Goal: Task Accomplishment & Management: Manage account settings

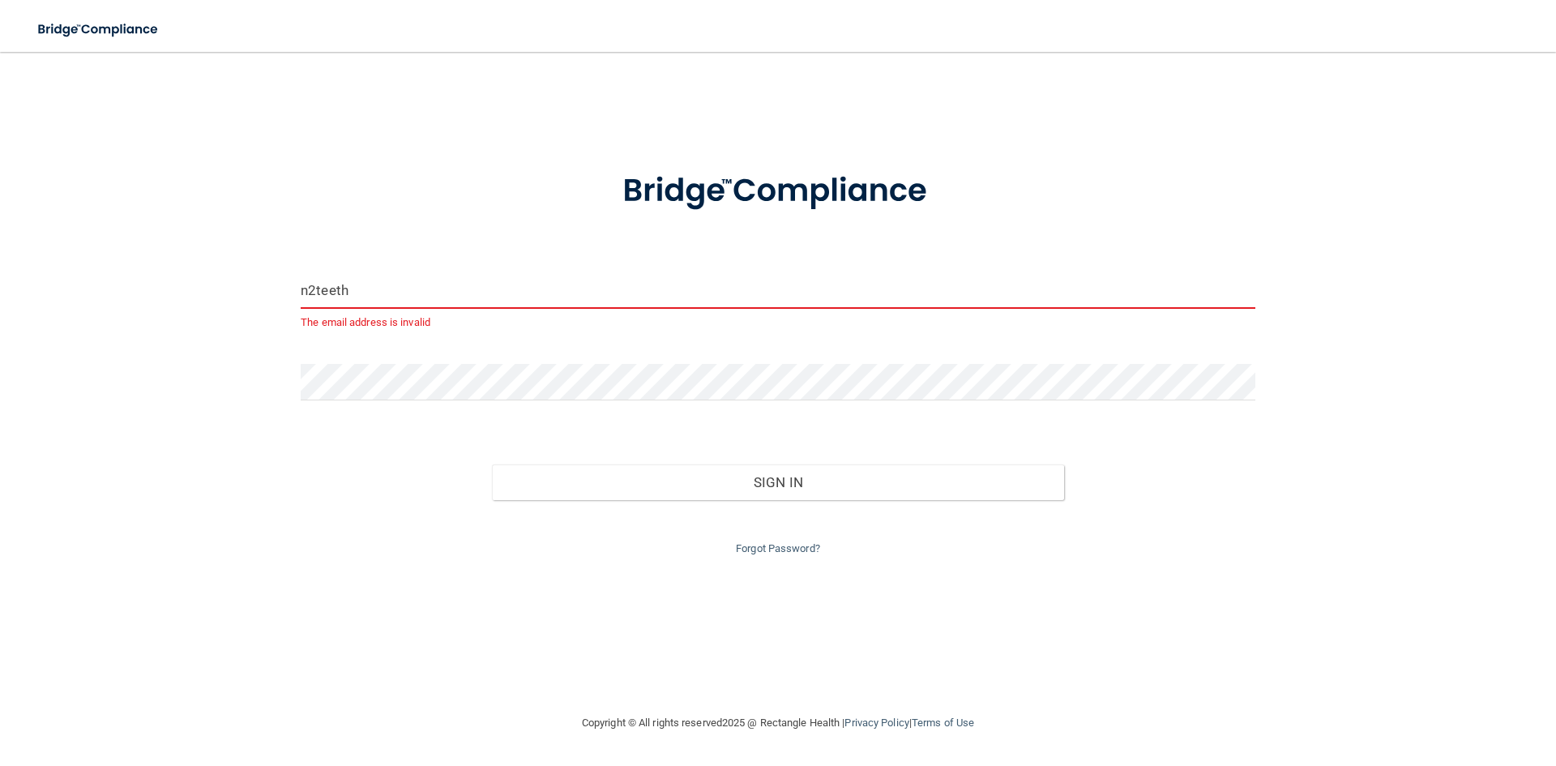
type input "[EMAIL_ADDRESS][DOMAIN_NAME]"
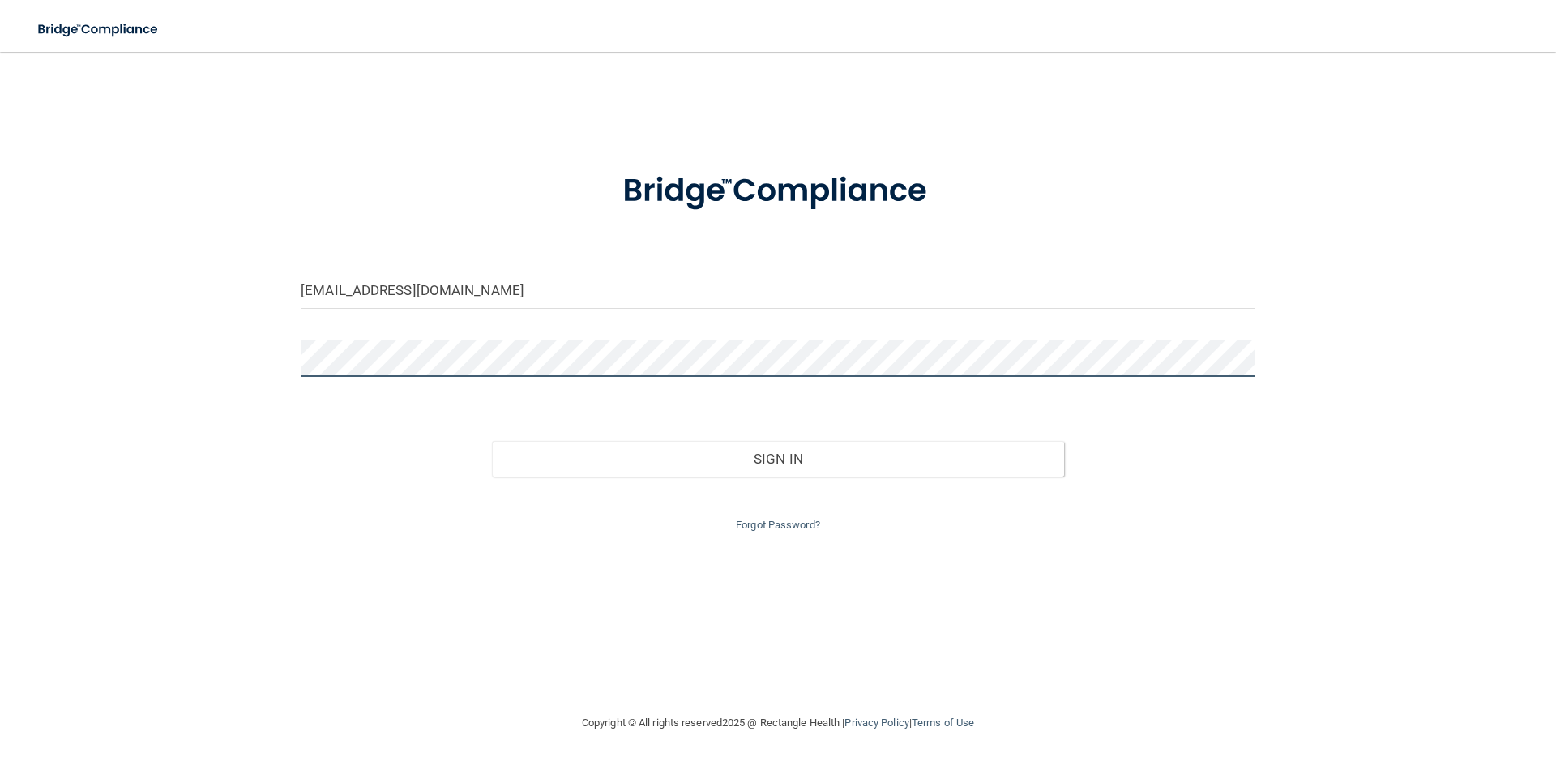
click at [121, 327] on div "[EMAIL_ADDRESS][DOMAIN_NAME] Invalid email/password. You don't have permission …" at bounding box center [777, 382] width 1491 height 629
click at [492, 441] on button "Sign In" at bounding box center [778, 459] width 573 height 36
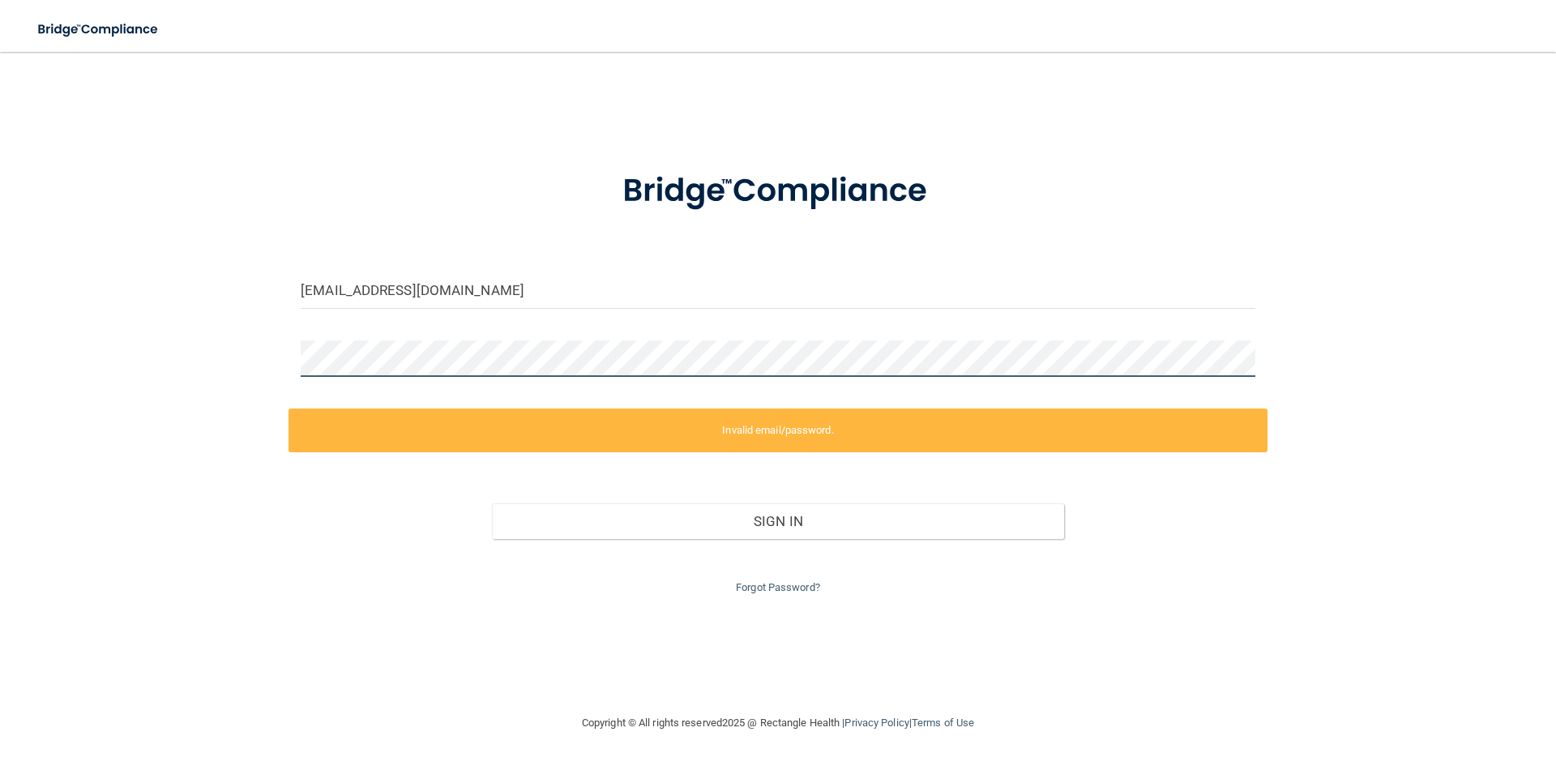
click at [160, 329] on div "[EMAIL_ADDRESS][DOMAIN_NAME] Invalid email/password. You don't have permission …" at bounding box center [777, 382] width 1491 height 629
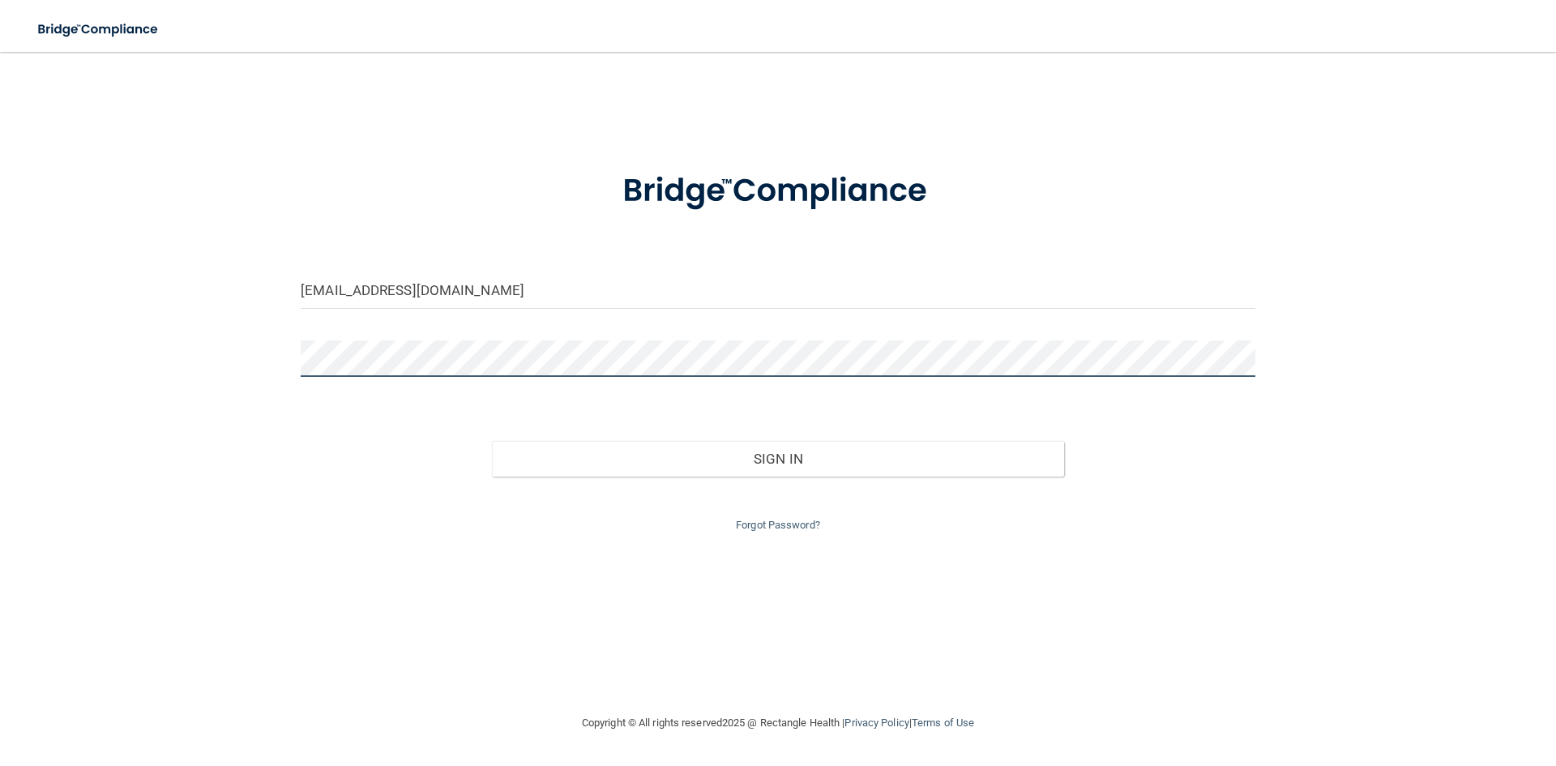
click at [492, 441] on button "Sign In" at bounding box center [778, 459] width 573 height 36
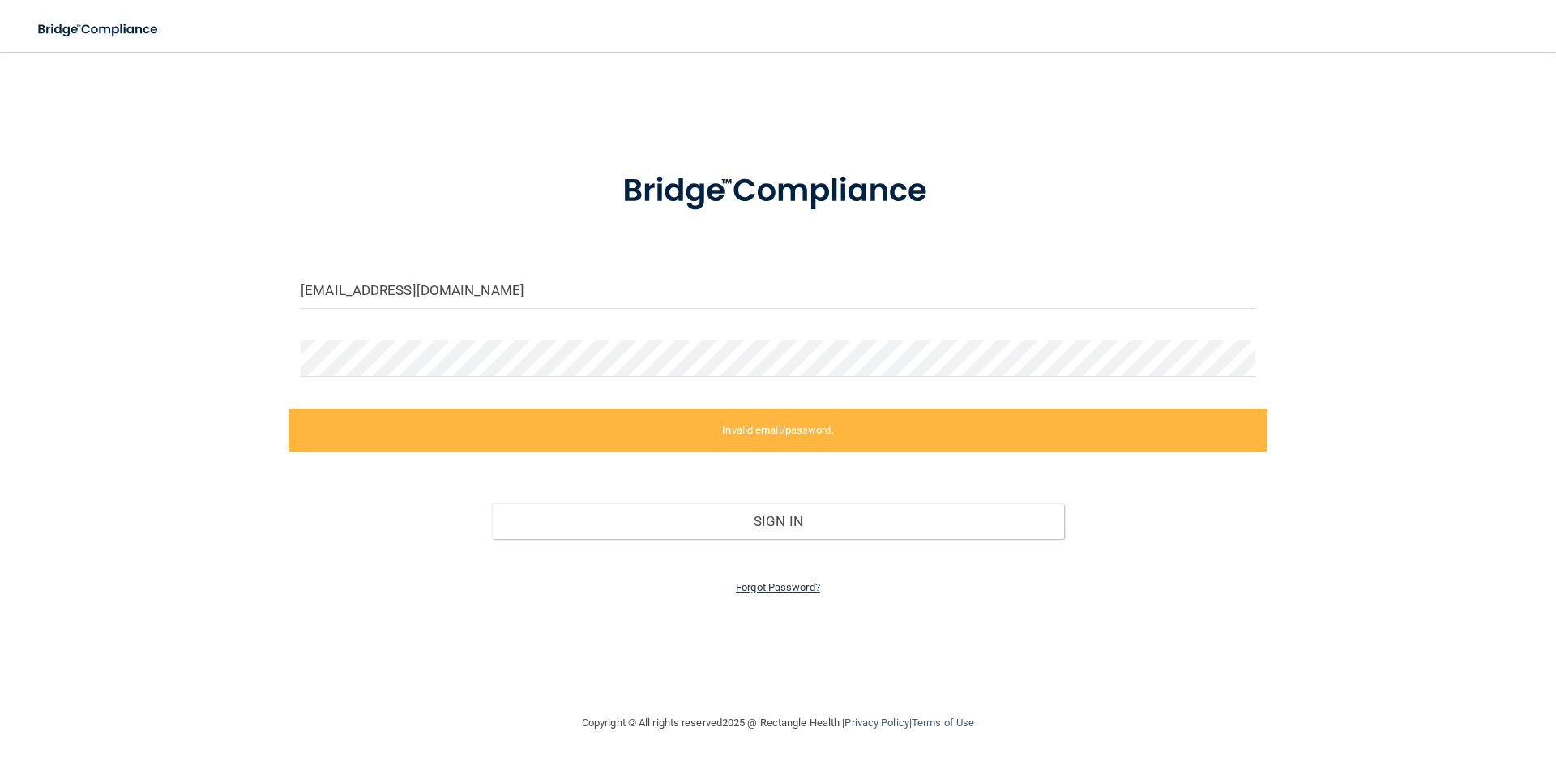
click at [798, 590] on link "Forgot Password?" at bounding box center [778, 587] width 84 height 12
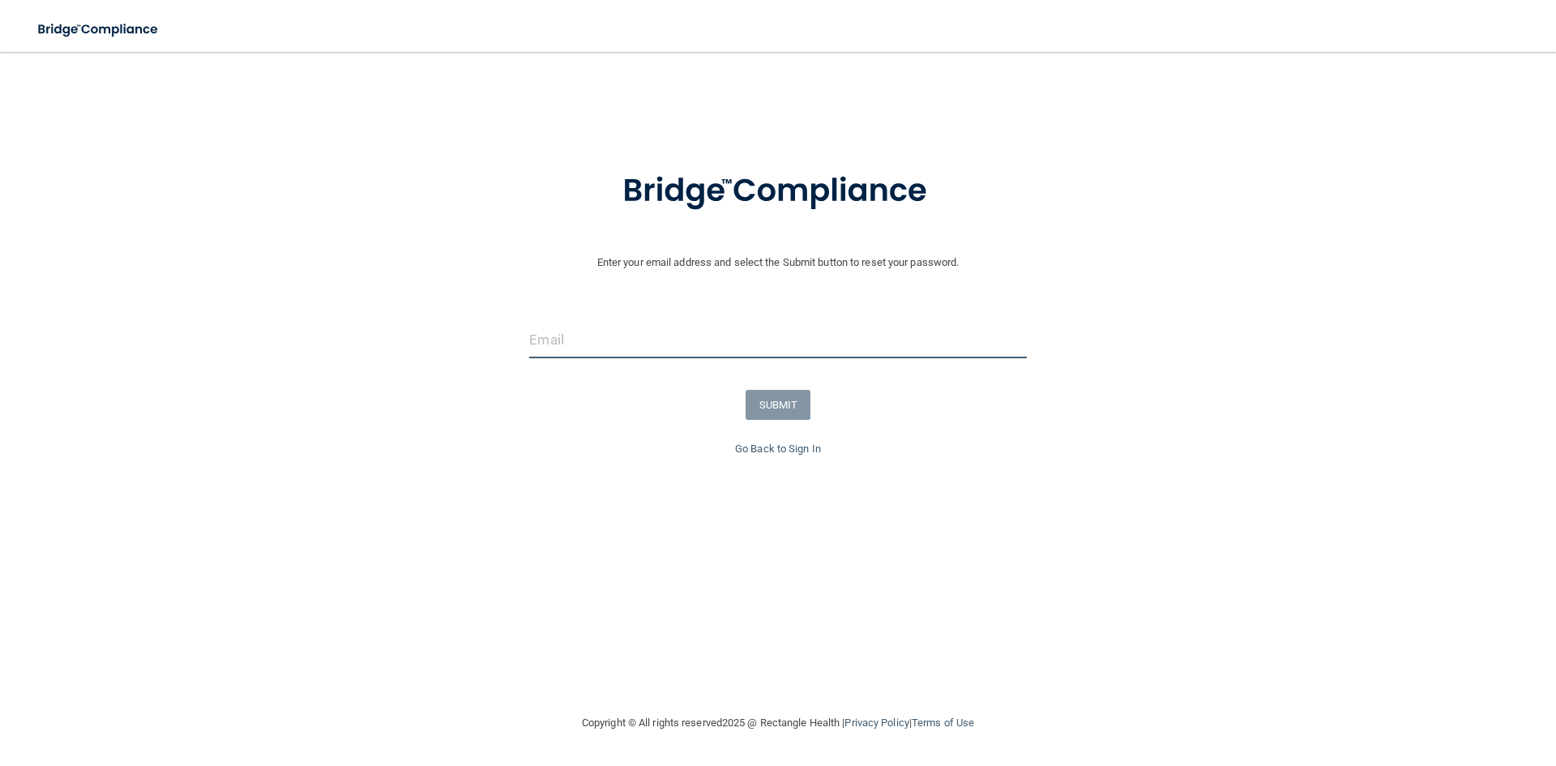
click at [581, 335] on input "email" at bounding box center [777, 340] width 497 height 36
type input "[EMAIL_ADDRESS][DOMAIN_NAME]"
click at [770, 402] on button "SUBMIT" at bounding box center [779, 405] width 66 height 30
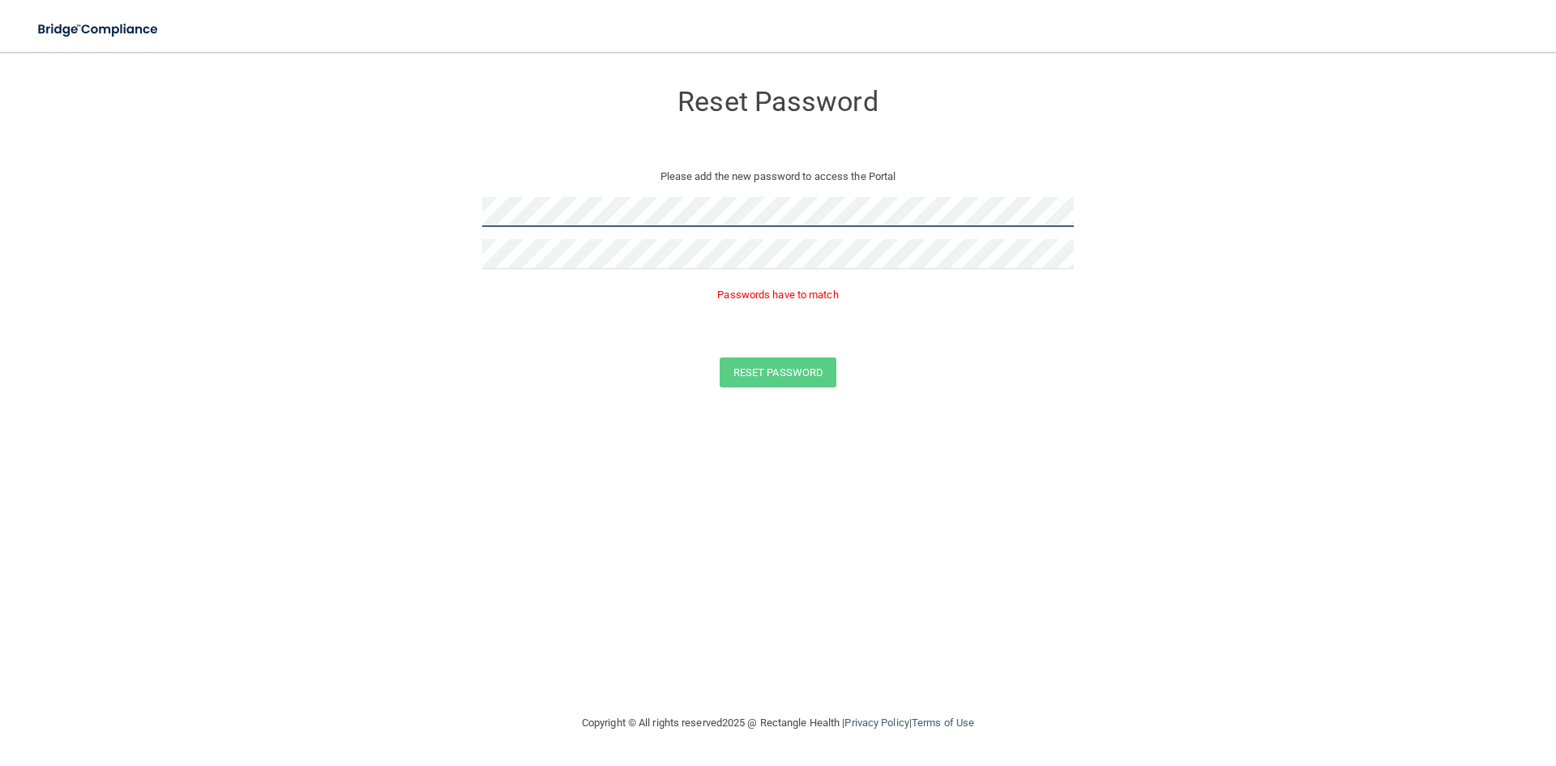
click at [409, 207] on form "Reset Password Please add the new password to access the Portal Passwords have …" at bounding box center [777, 237] width 1491 height 339
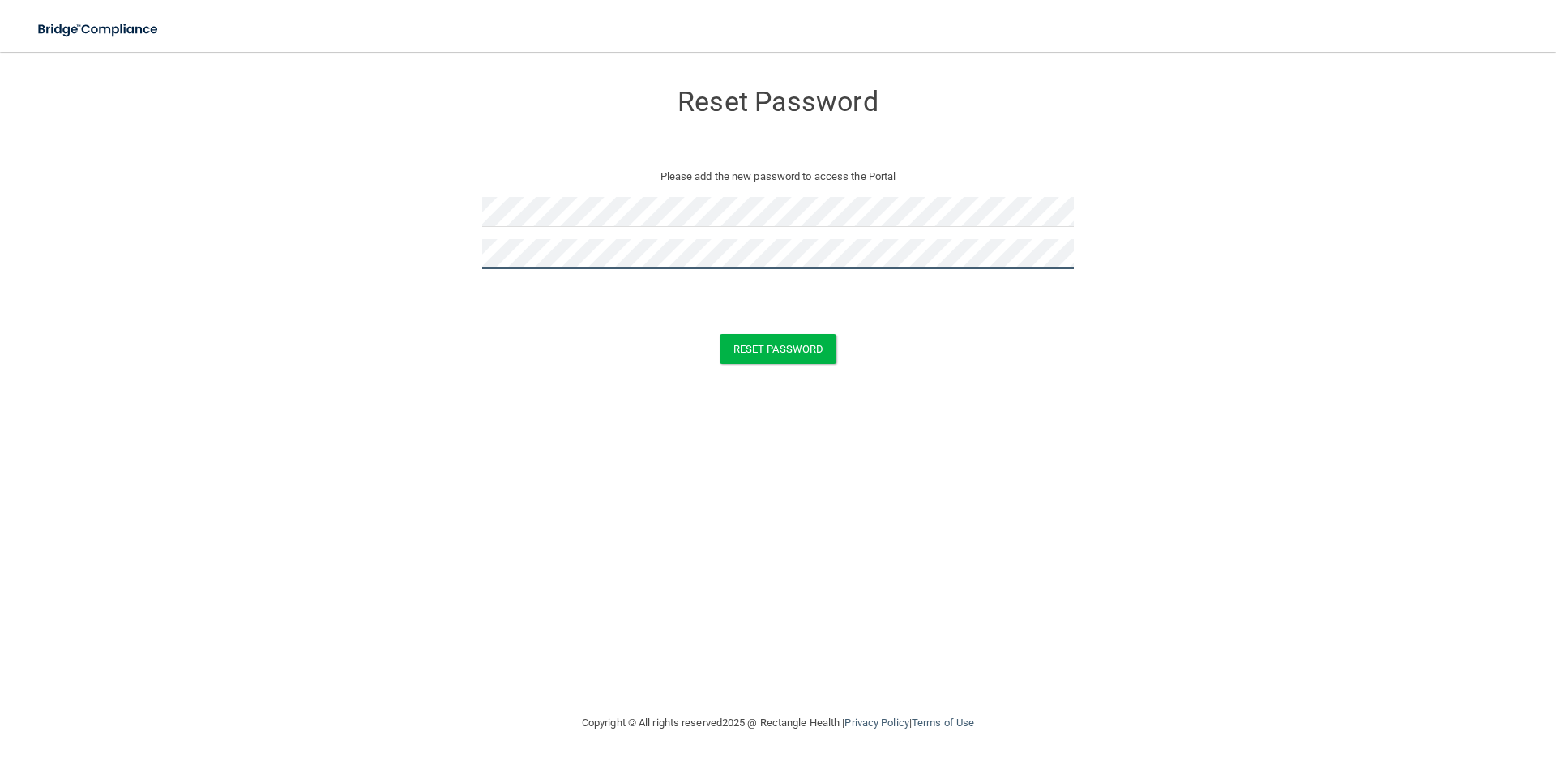
click at [720, 334] on button "Reset Password" at bounding box center [778, 349] width 117 height 30
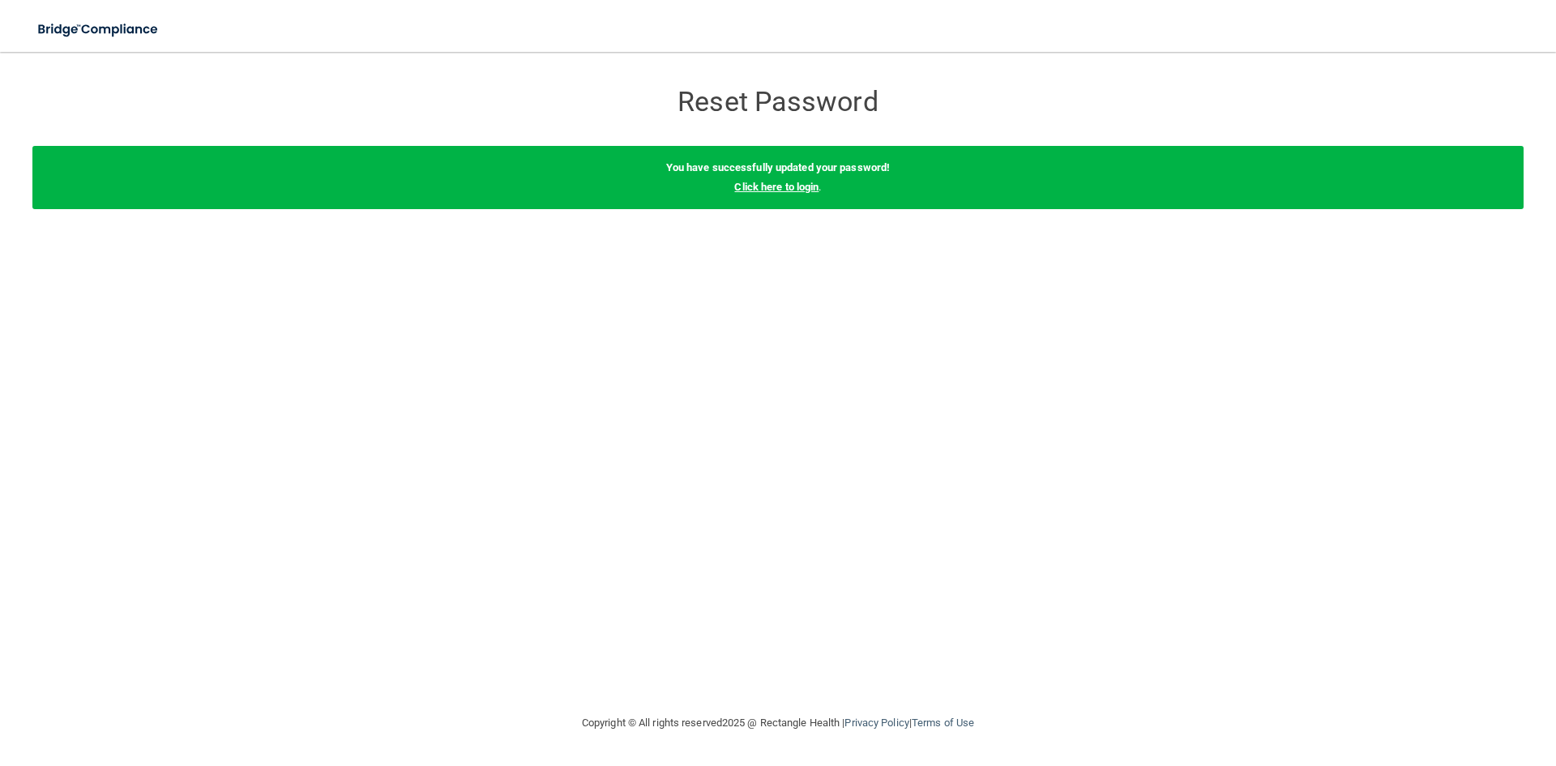
click at [785, 184] on link "Click here to login" at bounding box center [776, 187] width 84 height 12
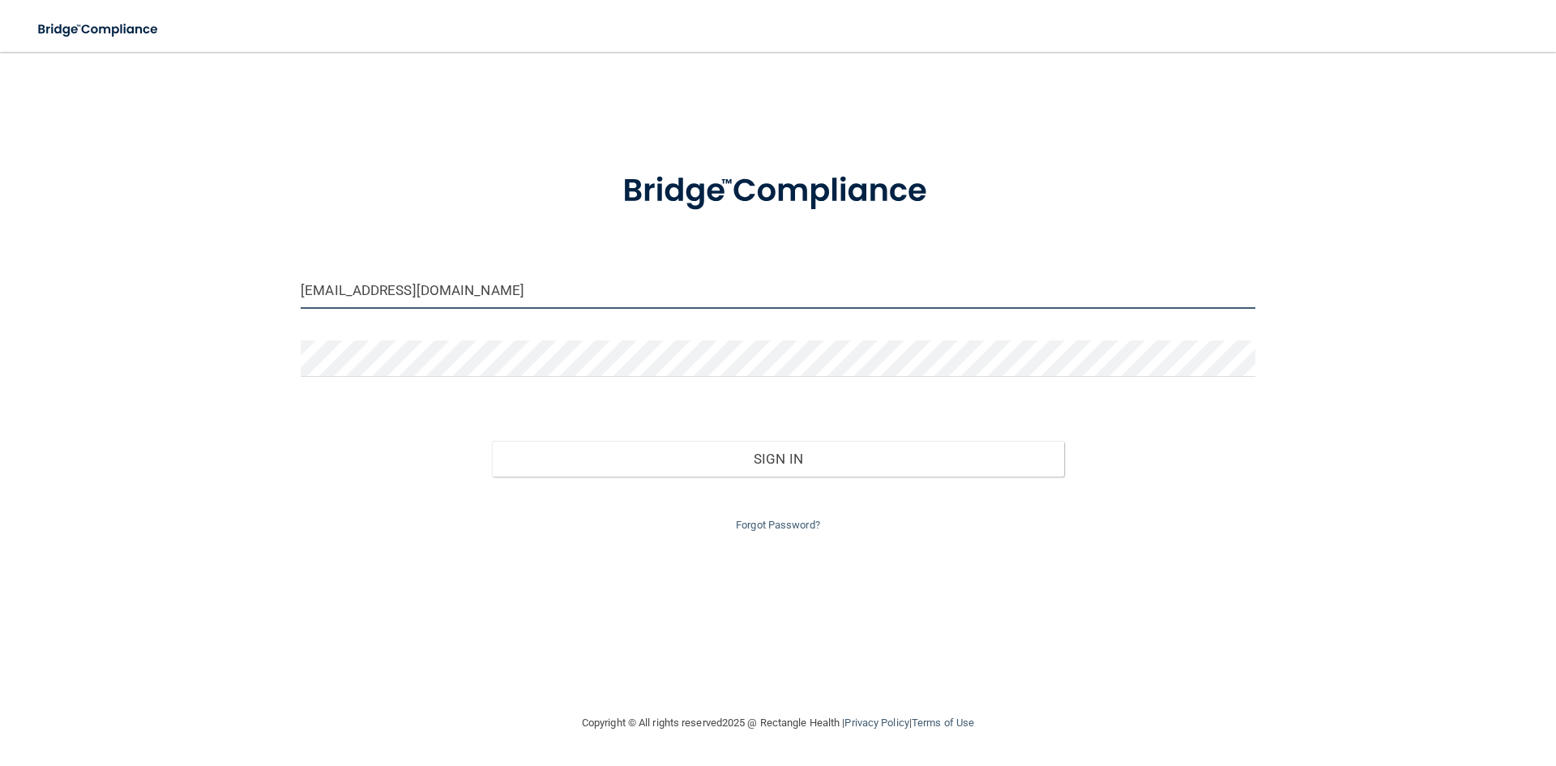
click at [473, 288] on input "[EMAIL_ADDRESS][DOMAIN_NAME]" at bounding box center [778, 290] width 955 height 36
drag, startPoint x: 536, startPoint y: 303, endPoint x: 224, endPoint y: 272, distance: 313.5
click at [224, 272] on div "[EMAIL_ADDRESS][DOMAIN_NAME] Invalid email/password. You don't have permission …" at bounding box center [777, 382] width 1491 height 629
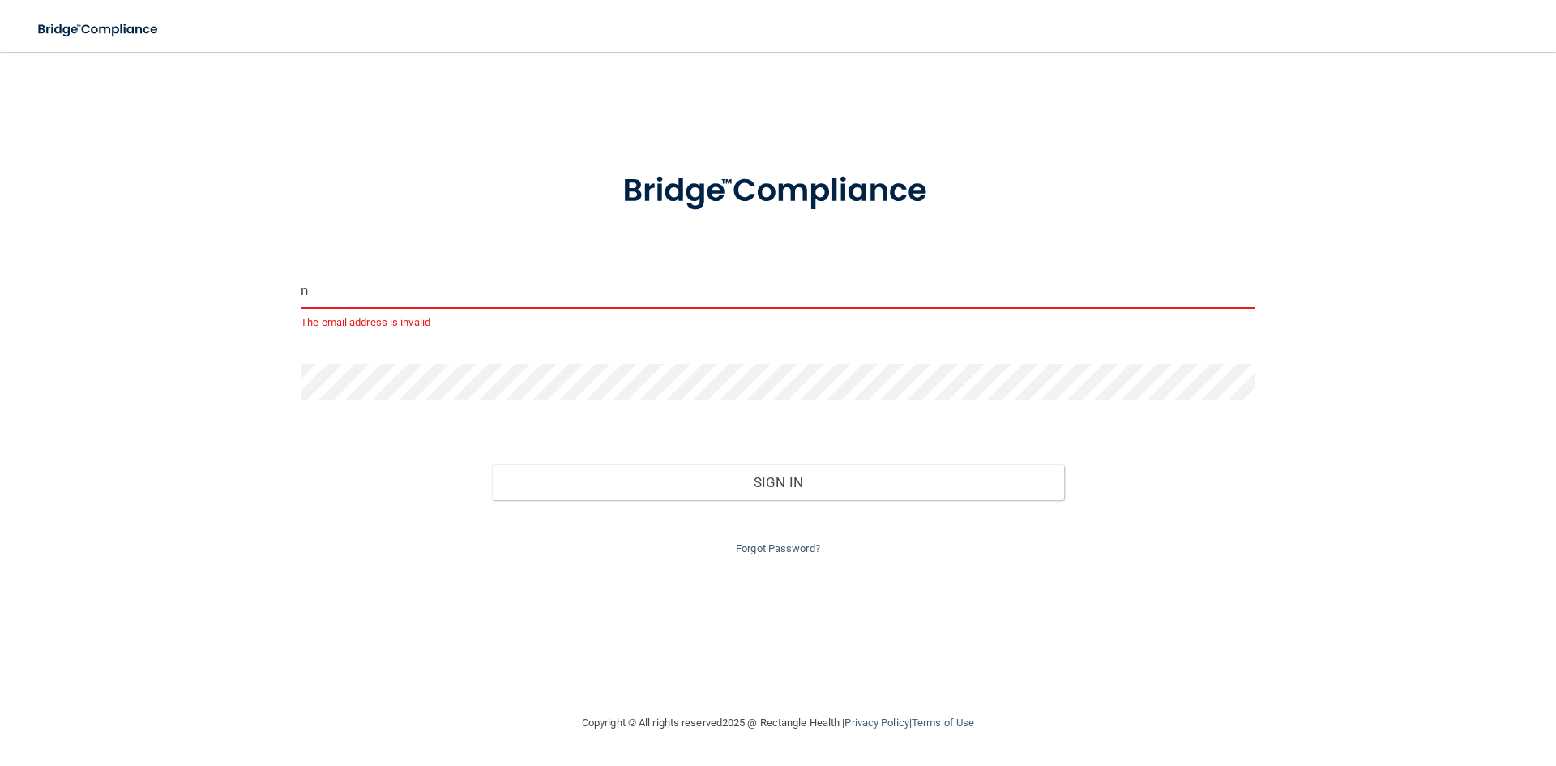
type input "[EMAIL_ADDRESS][DOMAIN_NAME]"
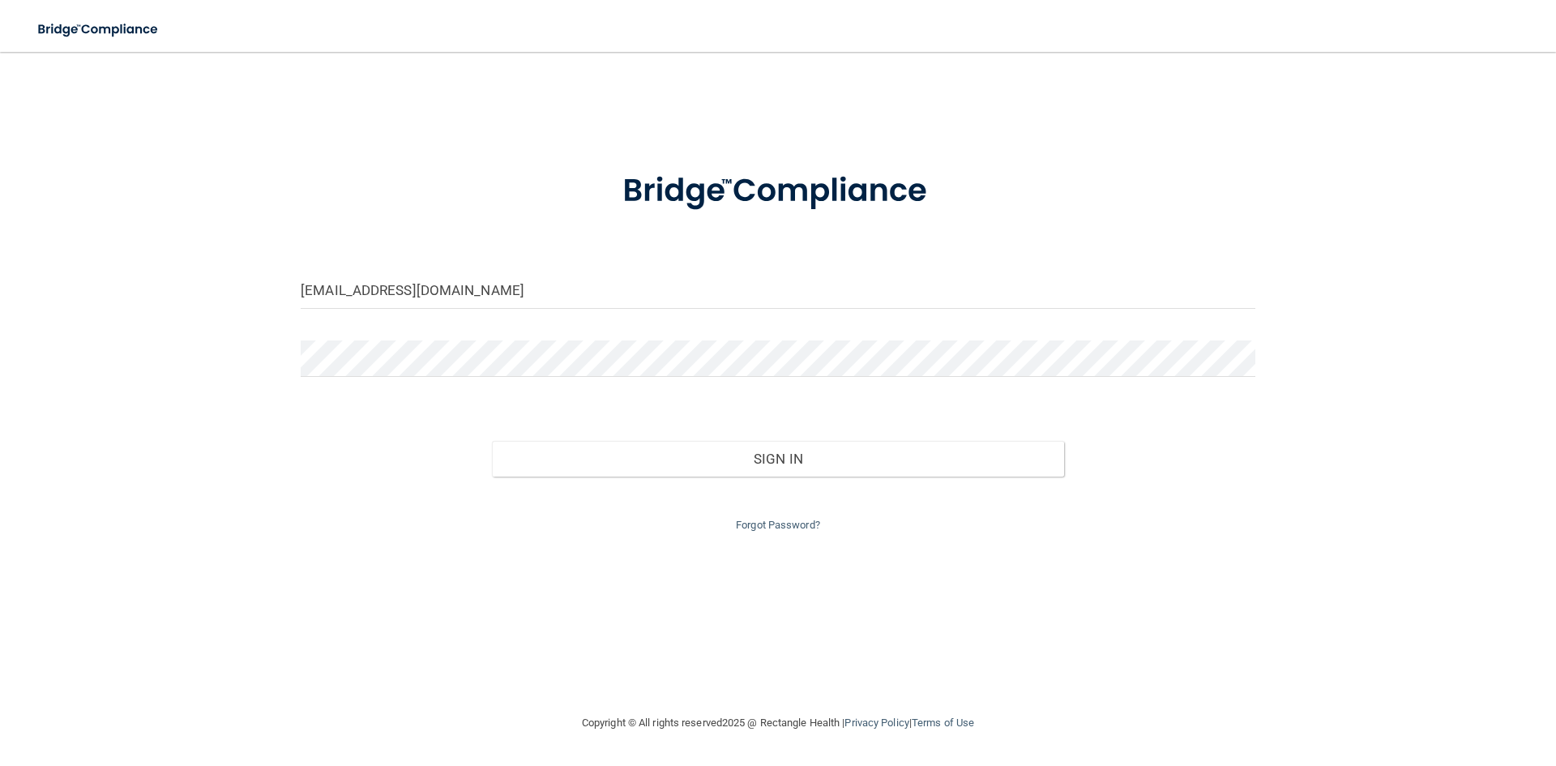
click at [321, 361] on div at bounding box center [777, 364] width 979 height 49
drag, startPoint x: 422, startPoint y: 377, endPoint x: 244, endPoint y: 329, distance: 184.6
click at [244, 329] on div "[EMAIL_ADDRESS][DOMAIN_NAME] Invalid email/password. You don't have permission …" at bounding box center [777, 382] width 1491 height 629
click at [492, 441] on button "Sign In" at bounding box center [778, 459] width 573 height 36
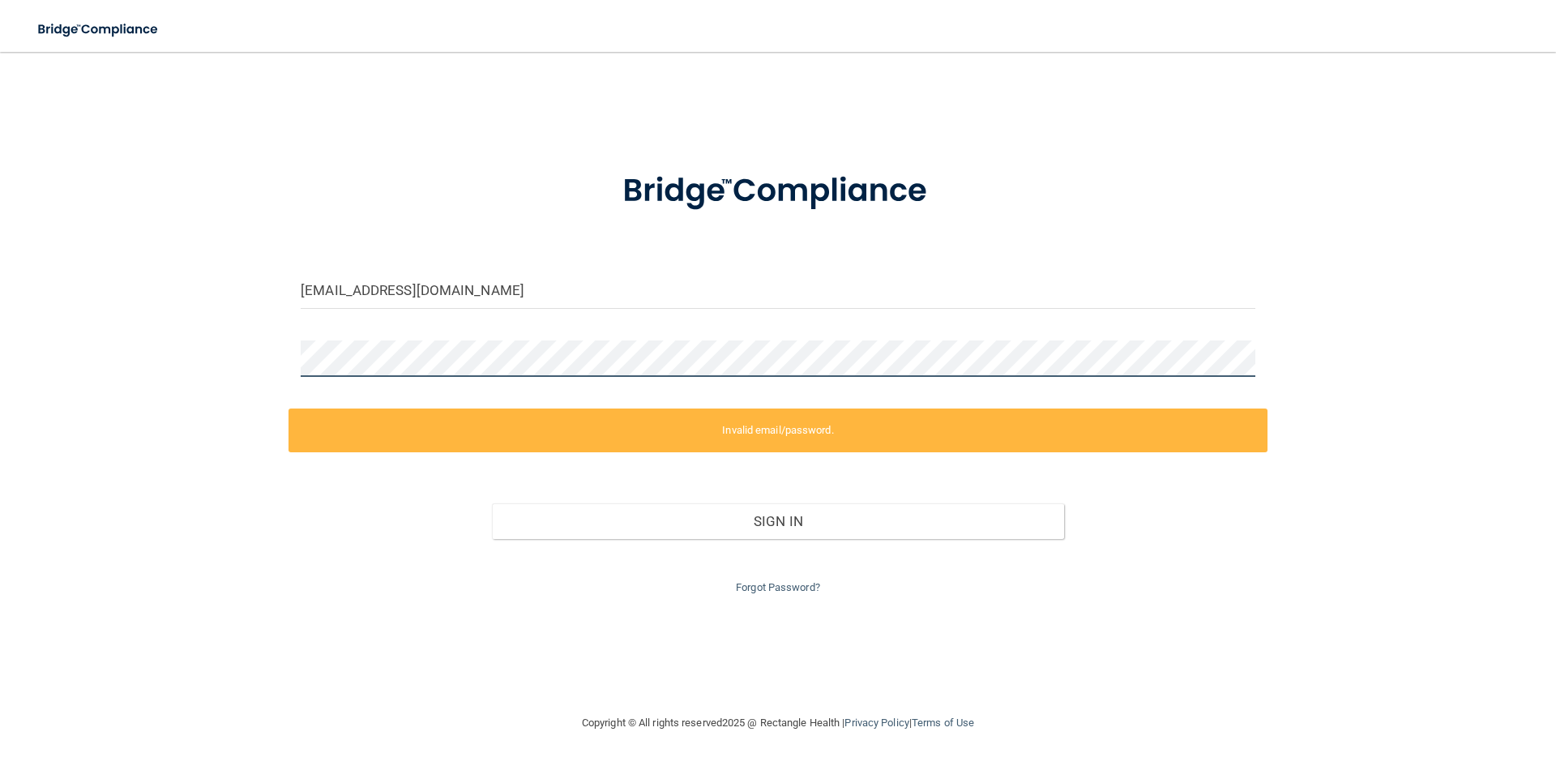
click at [274, 357] on div "[EMAIL_ADDRESS][DOMAIN_NAME] Invalid email/password. You don't have permission …" at bounding box center [777, 382] width 1491 height 629
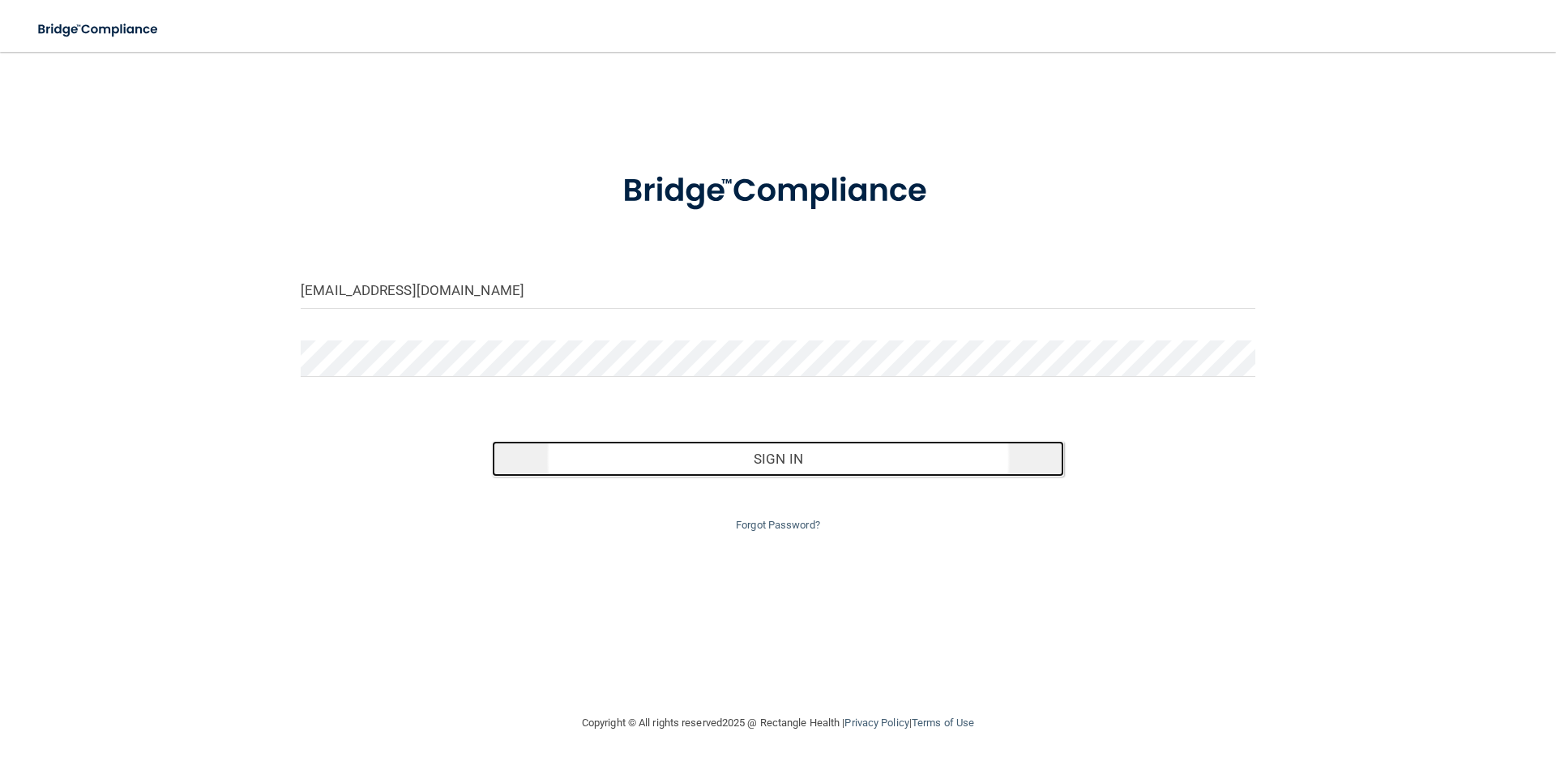
click at [727, 441] on button "Sign In" at bounding box center [778, 459] width 573 height 36
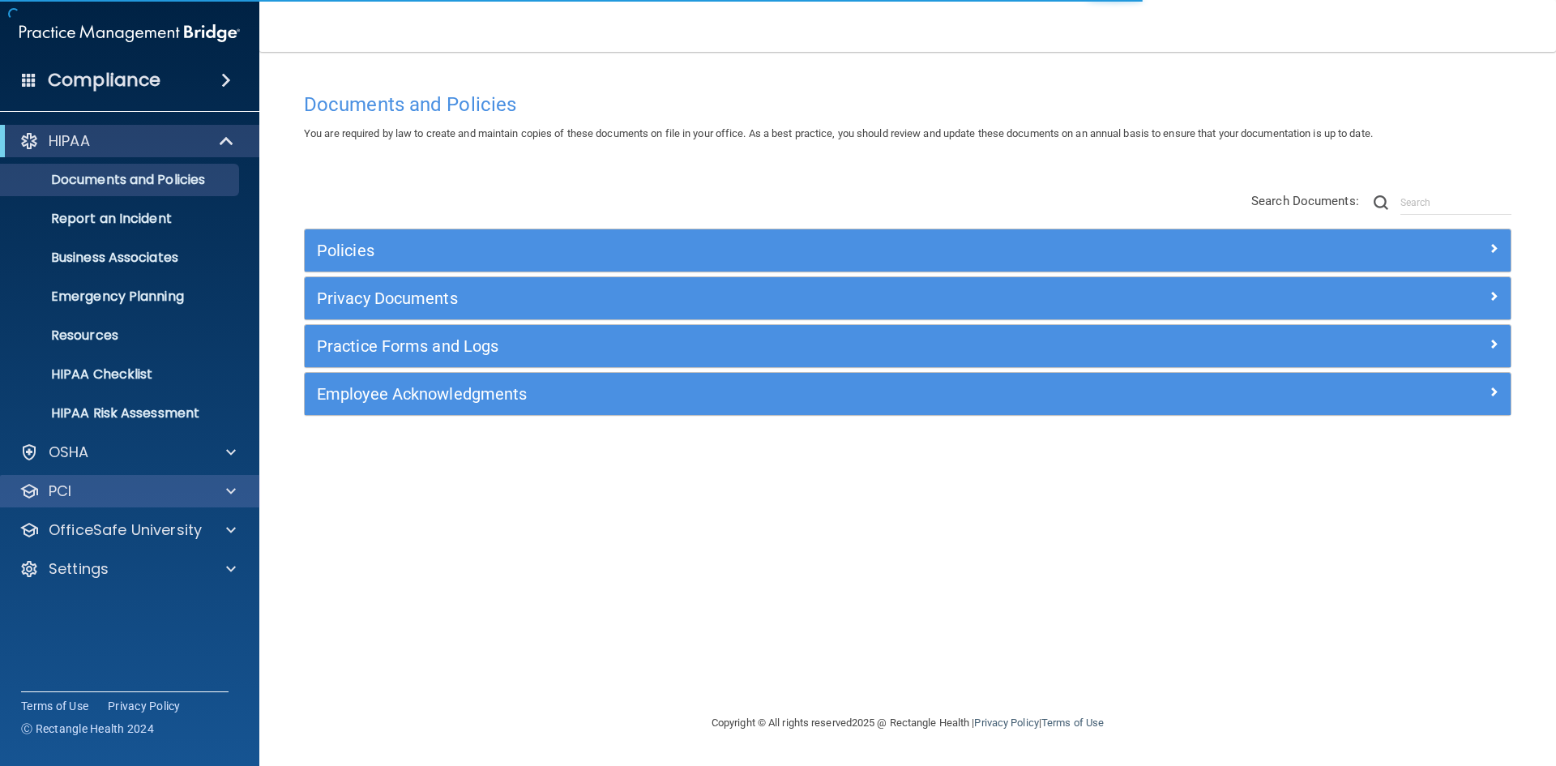
click at [137, 502] on div "PCI" at bounding box center [130, 491] width 260 height 32
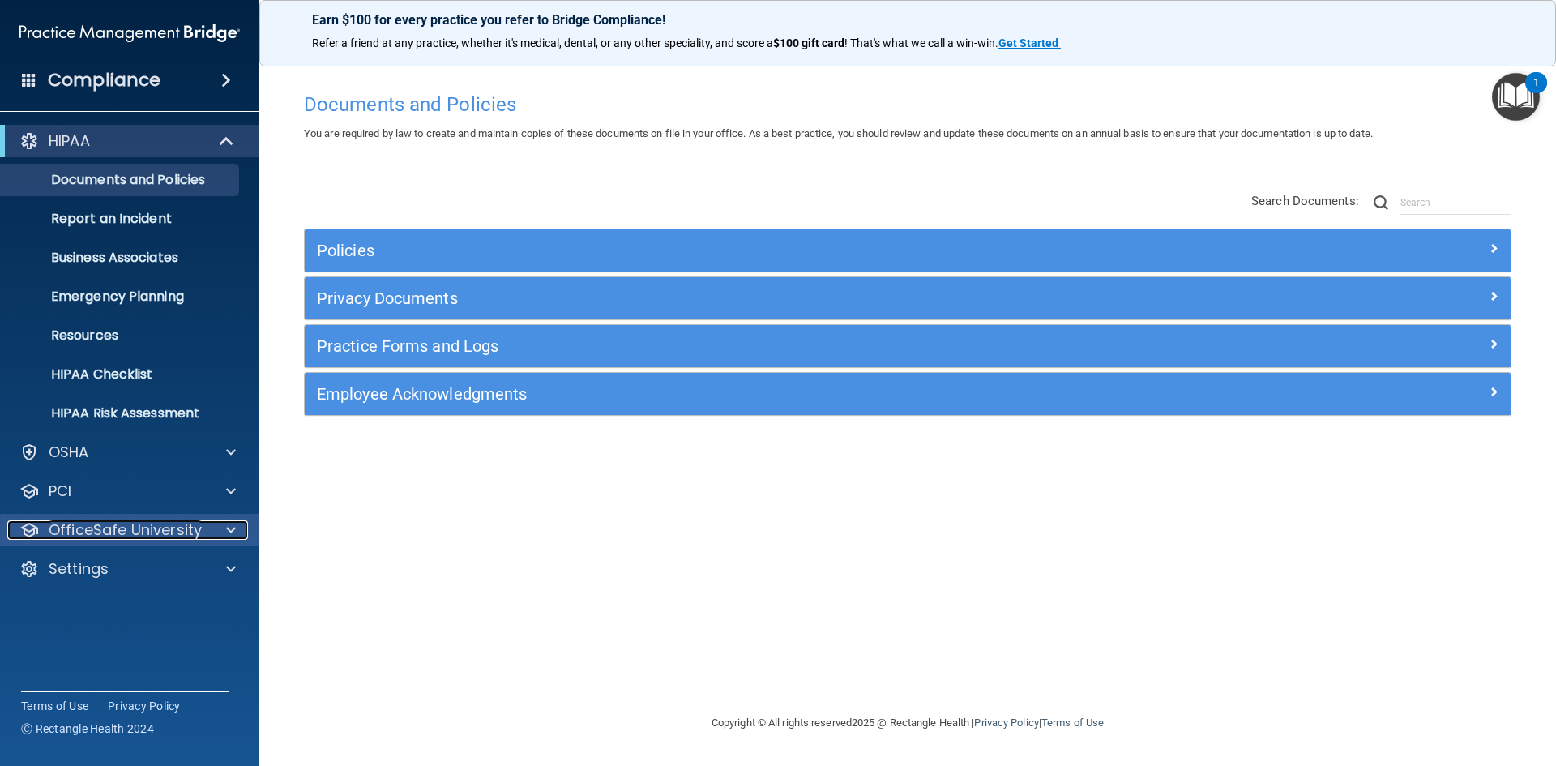
click at [182, 528] on p "OfficeSafe University" at bounding box center [125, 529] width 153 height 19
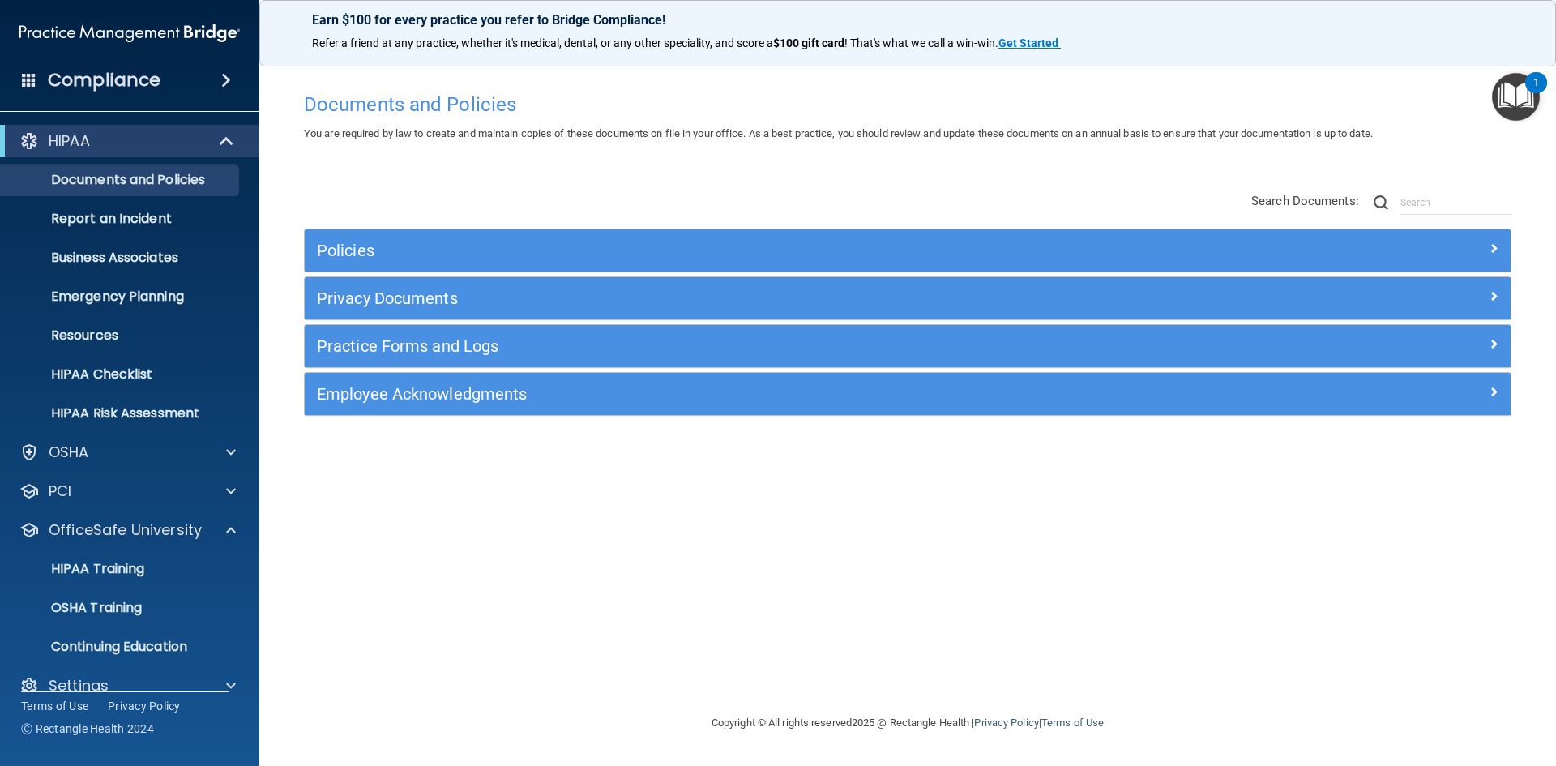
click at [226, 77] on span at bounding box center [226, 79] width 10 height 19
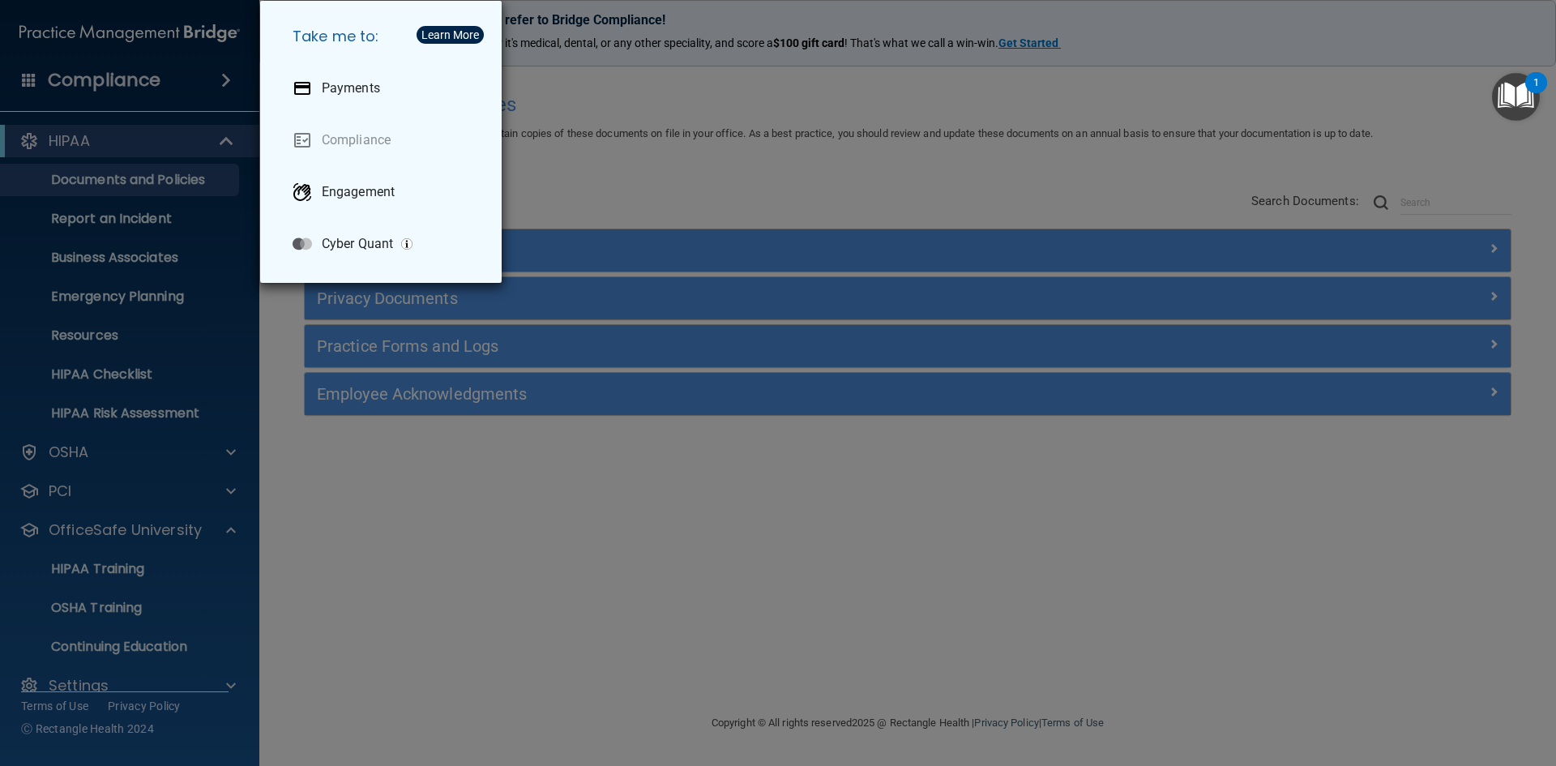
click at [690, 558] on div "Take me to: Payments Compliance Engagement Cyber Quant" at bounding box center [778, 383] width 1556 height 766
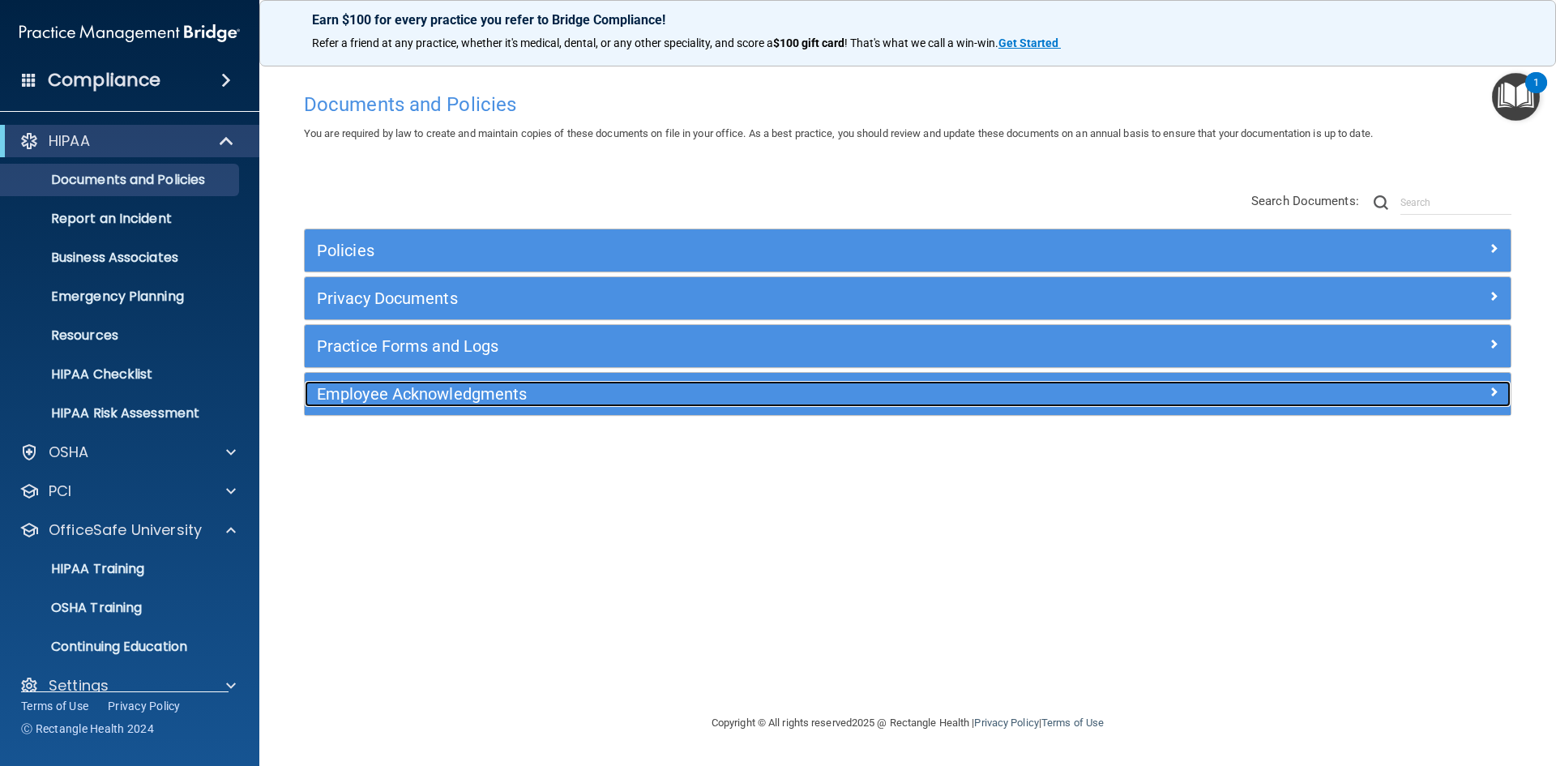
click at [488, 403] on h5 "Employee Acknowledgments" at bounding box center [757, 394] width 880 height 18
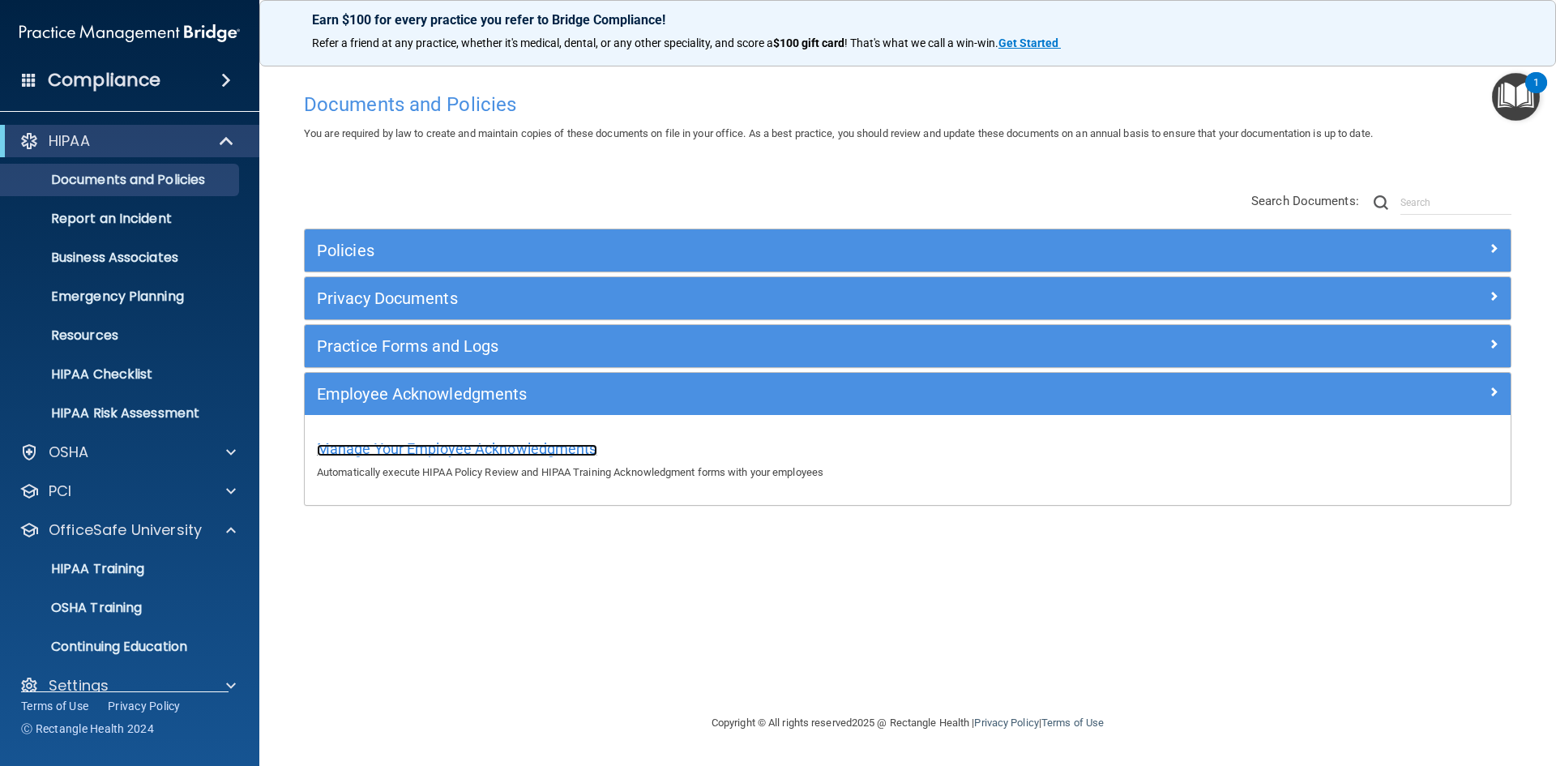
click at [471, 450] on span "Manage Your Employee Acknowledgments" at bounding box center [457, 448] width 280 height 17
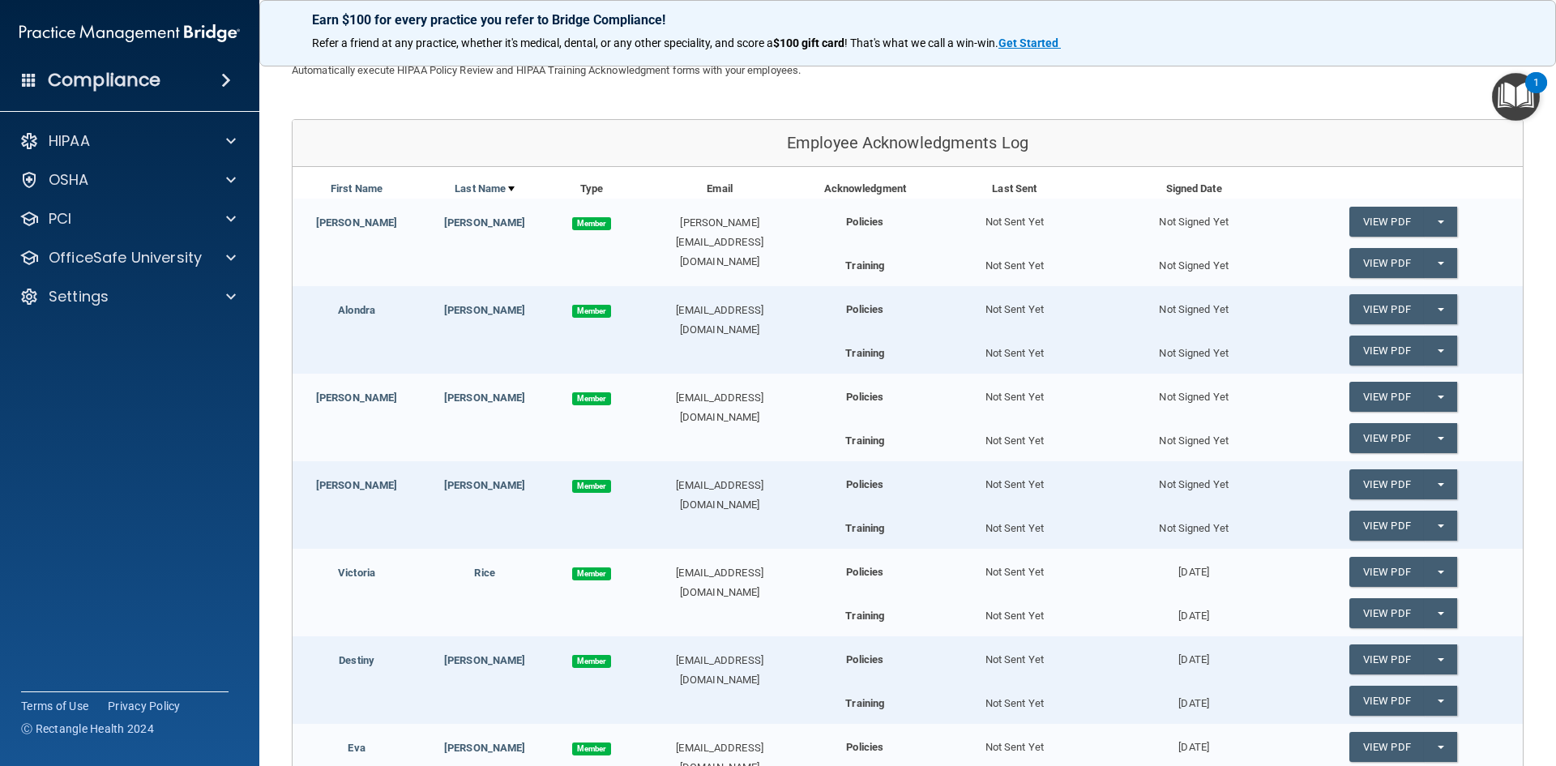
scroll to position [324, 0]
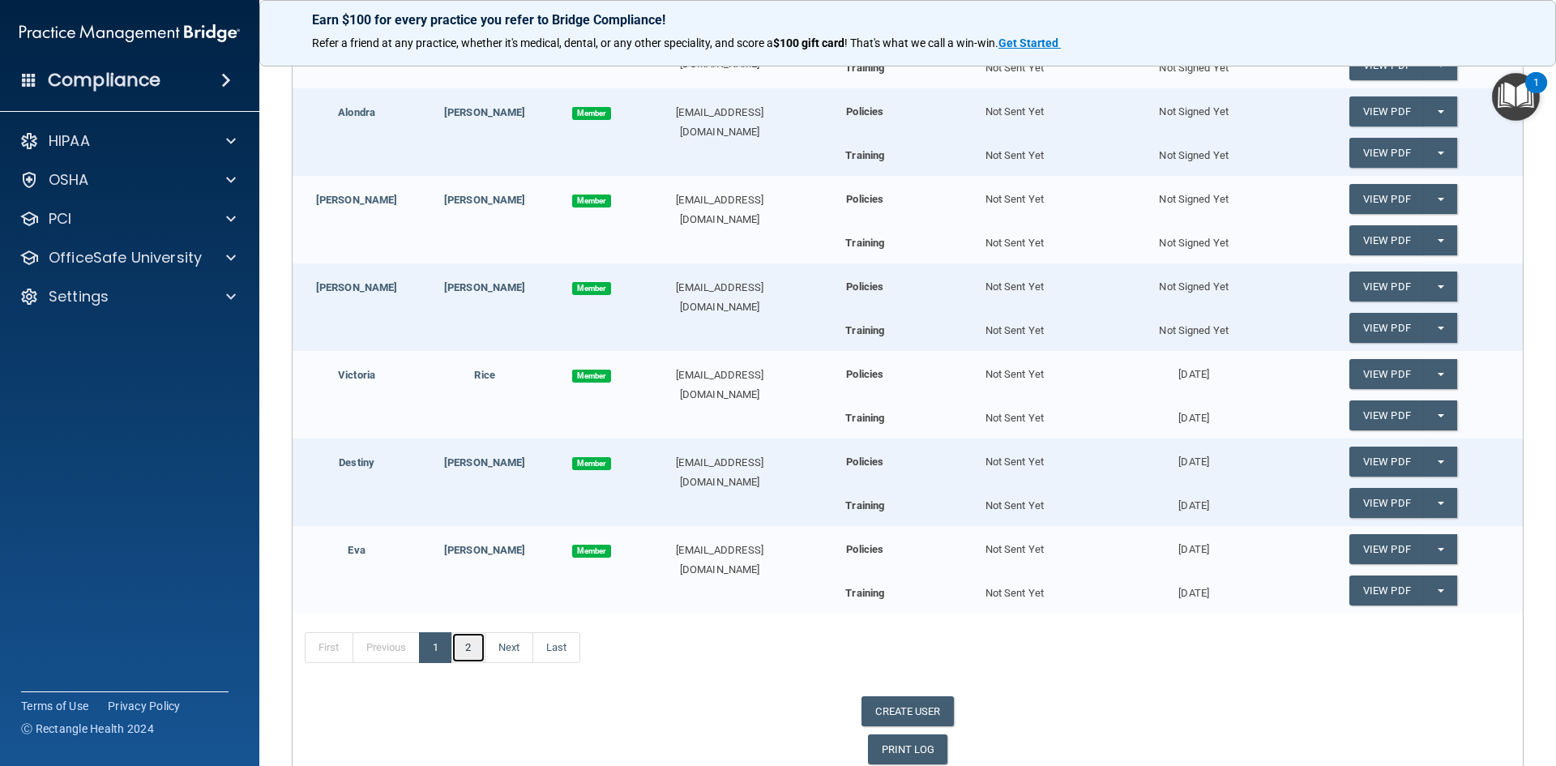
click at [468, 644] on link "2" at bounding box center [467, 647] width 33 height 31
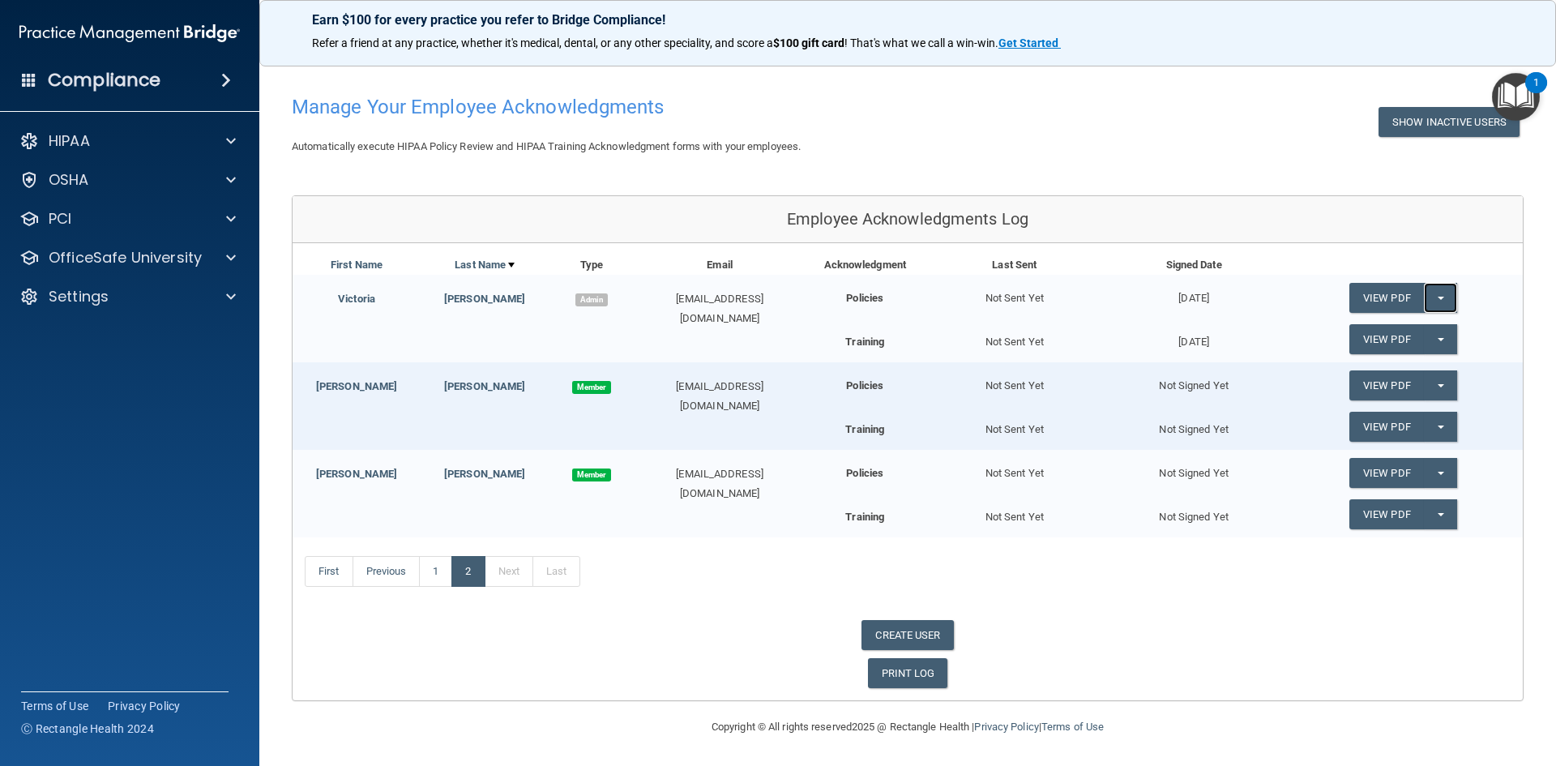
click at [1430, 289] on button "Split button!" at bounding box center [1440, 298] width 33 height 30
click at [1496, 258] on div "Acknowledgment Last Sent Signed Date" at bounding box center [1164, 264] width 718 height 19
click at [1446, 336] on button "Split button!" at bounding box center [1440, 339] width 33 height 30
click at [1476, 288] on div "View PDF Split button! Update Acknowledgment" at bounding box center [1403, 298] width 239 height 46
click at [201, 291] on div "Settings" at bounding box center [107, 296] width 201 height 19
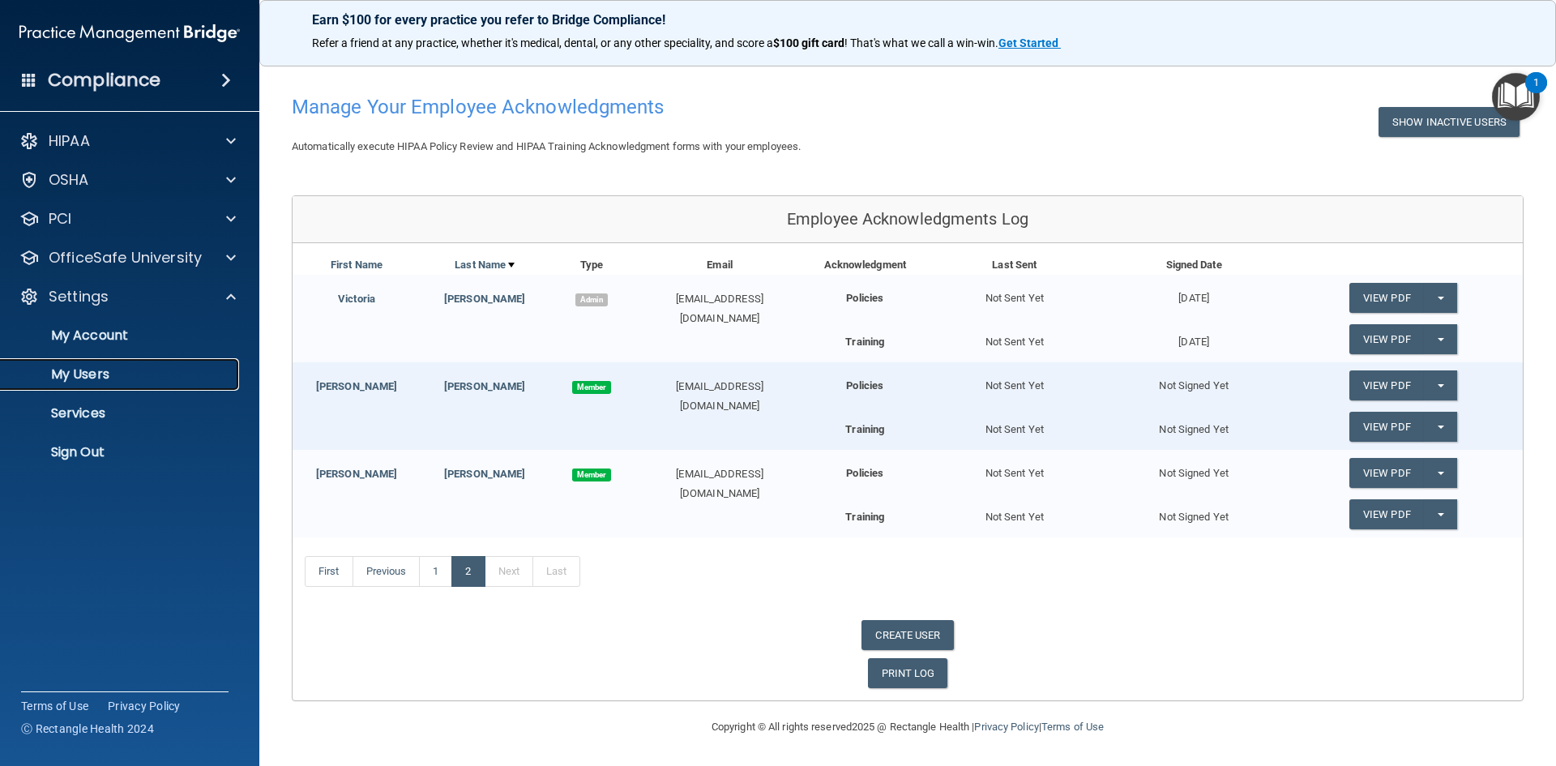
click at [110, 371] on p "My Users" at bounding box center [121, 374] width 221 height 16
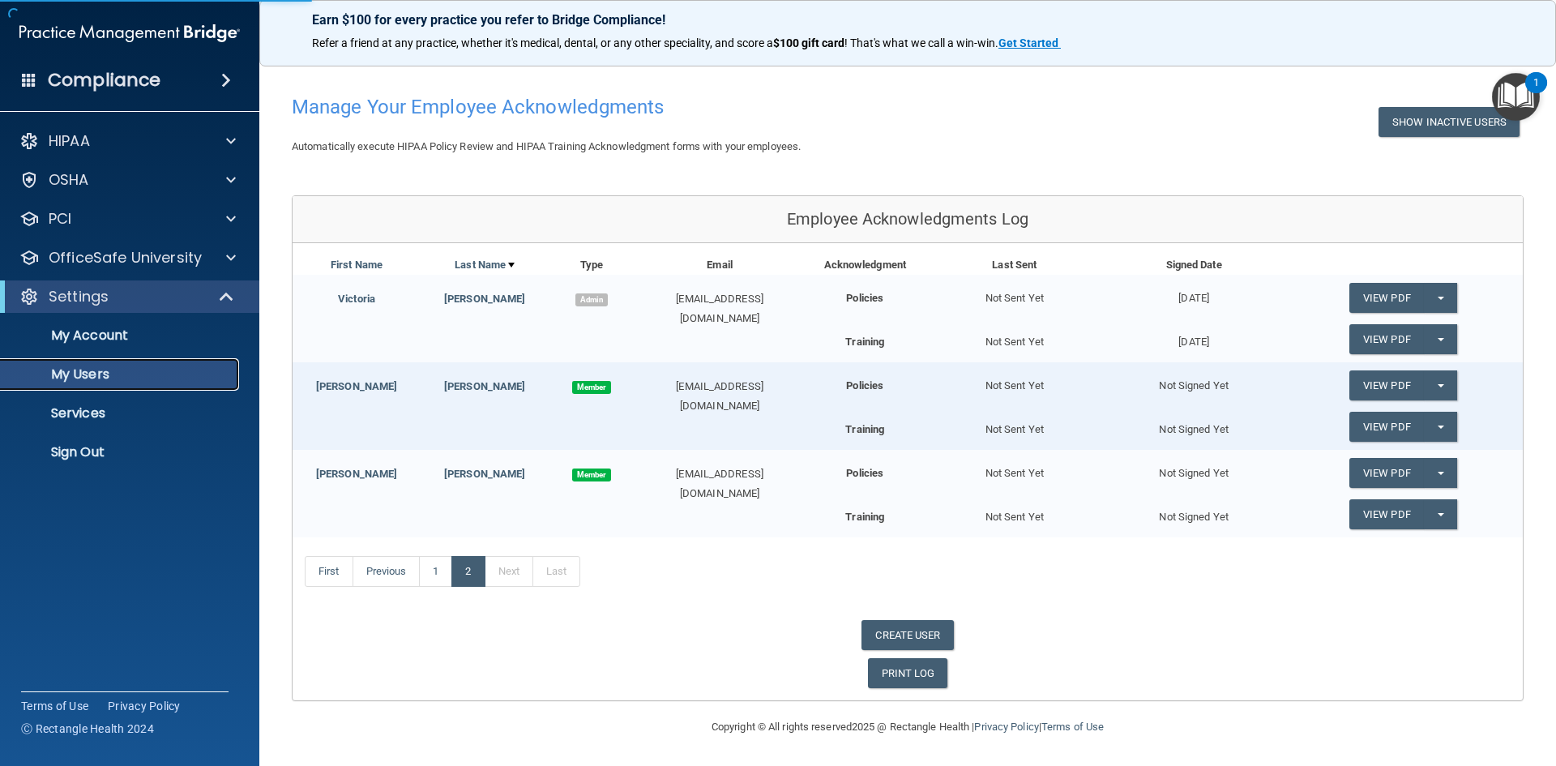
select select "20"
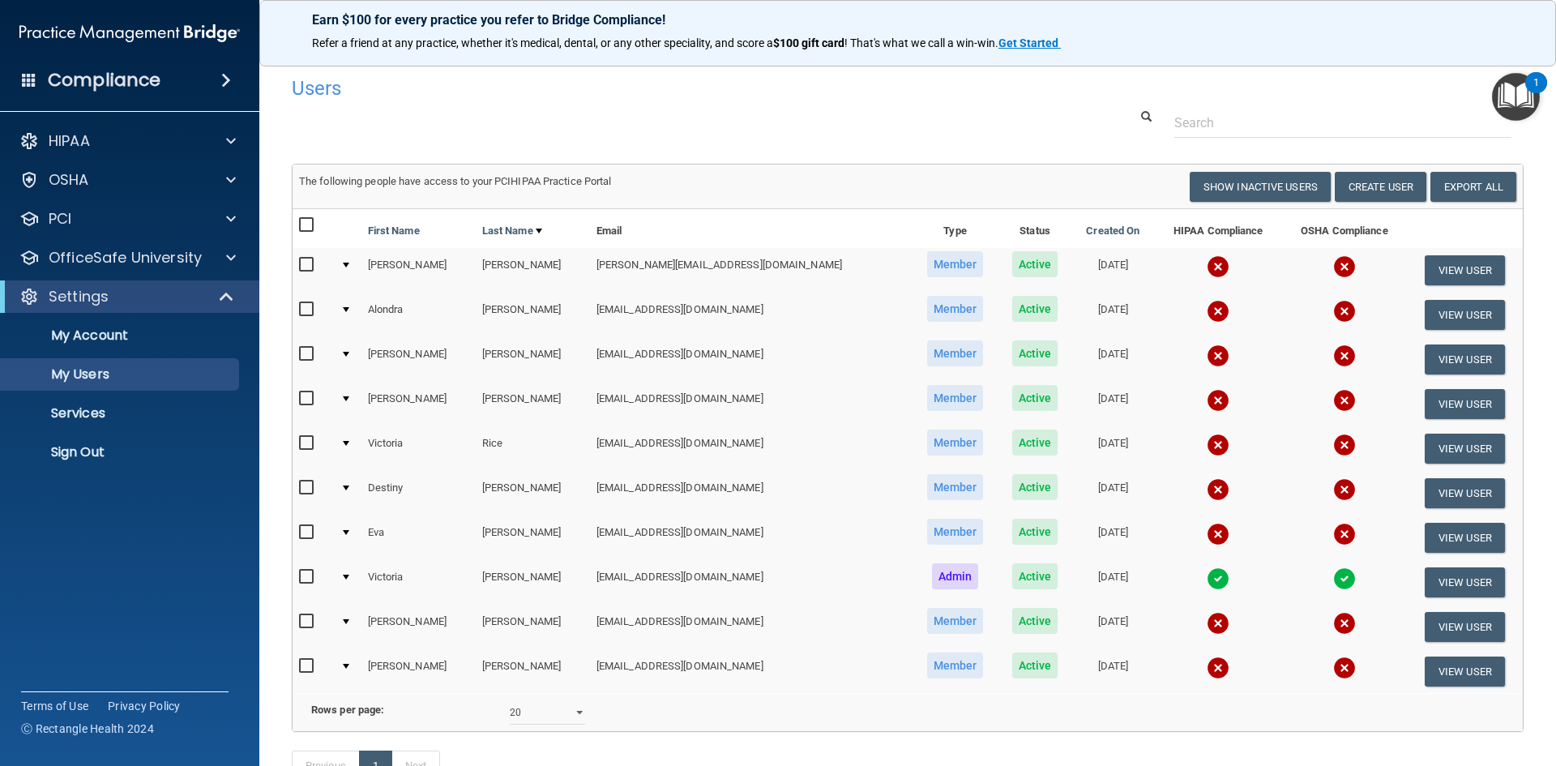
click at [303, 271] on input "checkbox" at bounding box center [308, 264] width 19 height 13
checkbox input "true"
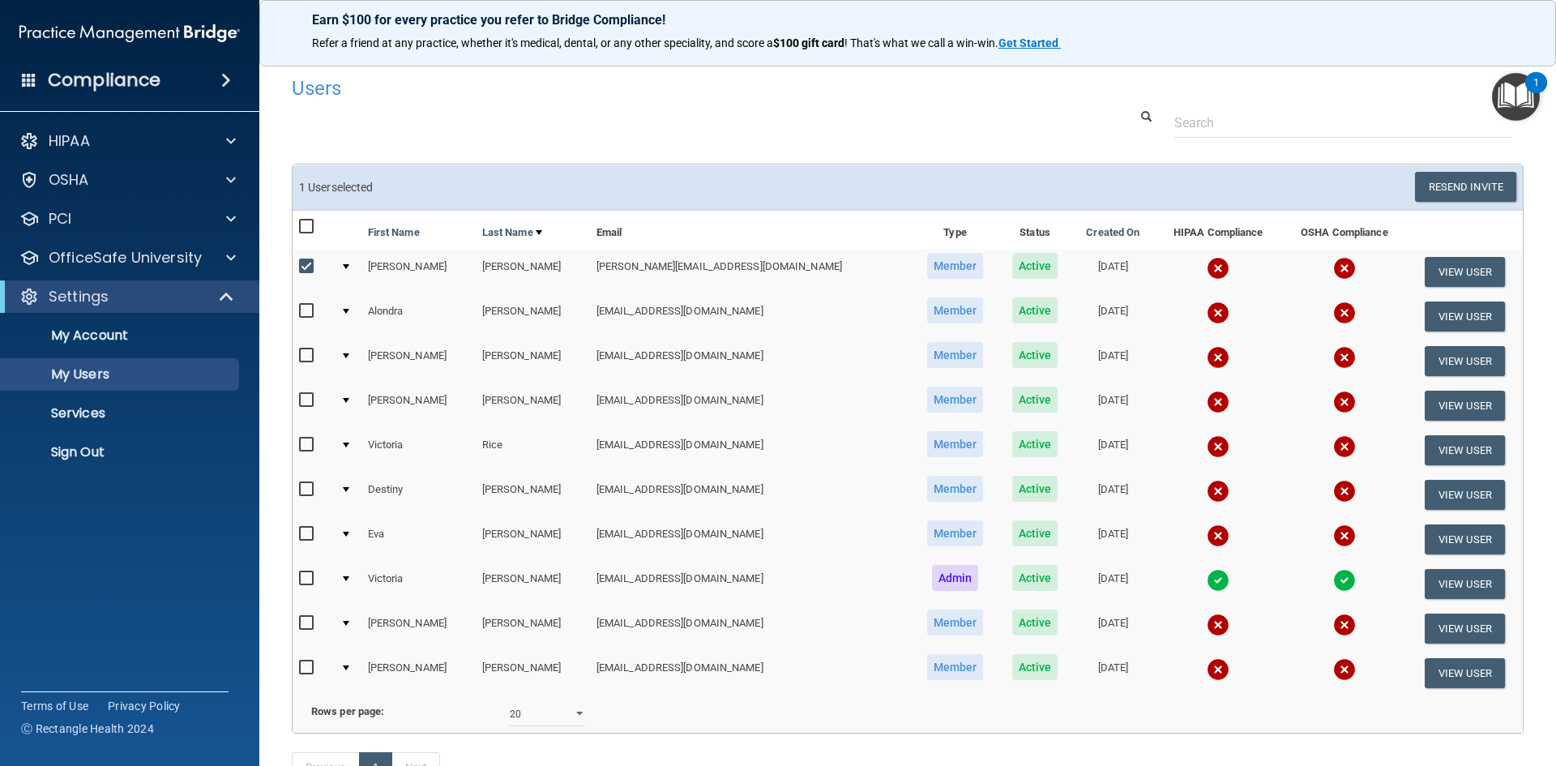
click at [304, 306] on input "checkbox" at bounding box center [308, 311] width 19 height 13
checkbox input "true"
click at [299, 351] on input "checkbox" at bounding box center [308, 355] width 19 height 13
checkbox input "true"
click at [306, 399] on input "checkbox" at bounding box center [308, 400] width 19 height 13
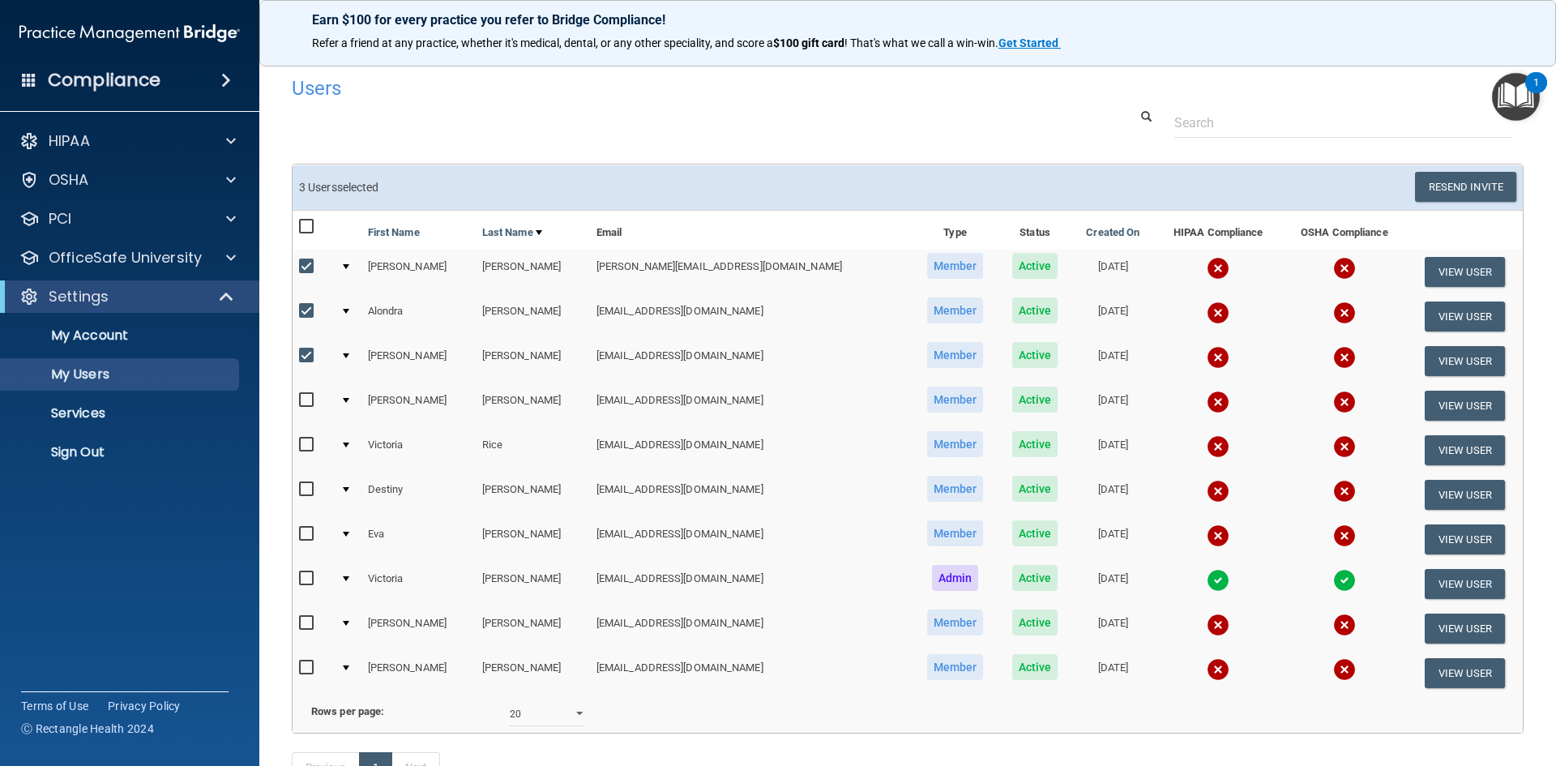
checkbox input "true"
click at [310, 442] on input "checkbox" at bounding box center [308, 444] width 19 height 13
checkbox input "true"
click at [300, 486] on input "checkbox" at bounding box center [308, 489] width 19 height 13
checkbox input "true"
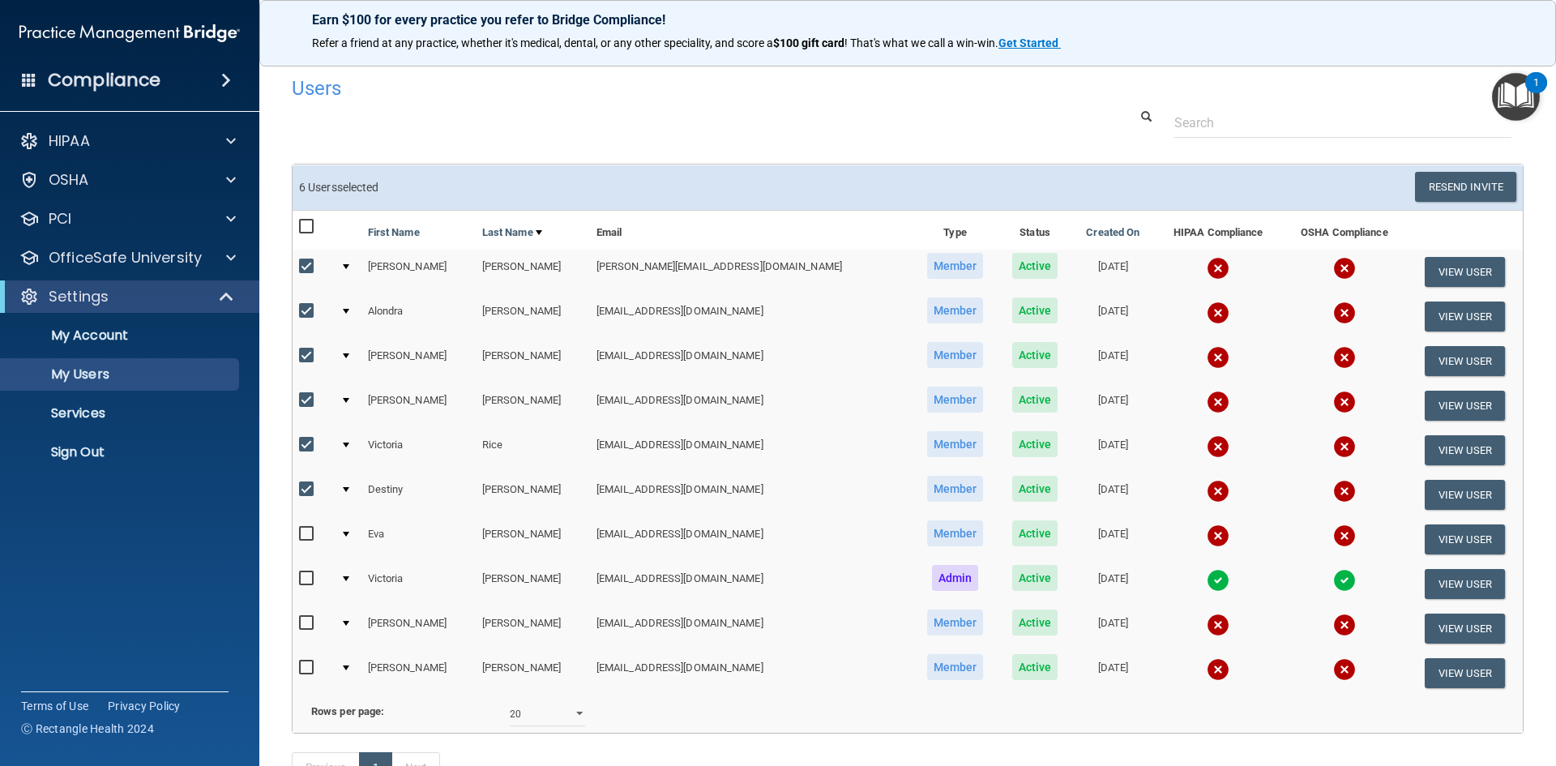
click at [310, 536] on input "checkbox" at bounding box center [308, 534] width 19 height 13
checkbox input "true"
click at [304, 625] on input "checkbox" at bounding box center [308, 623] width 19 height 13
checkbox input "true"
click at [305, 668] on input "checkbox" at bounding box center [308, 667] width 19 height 13
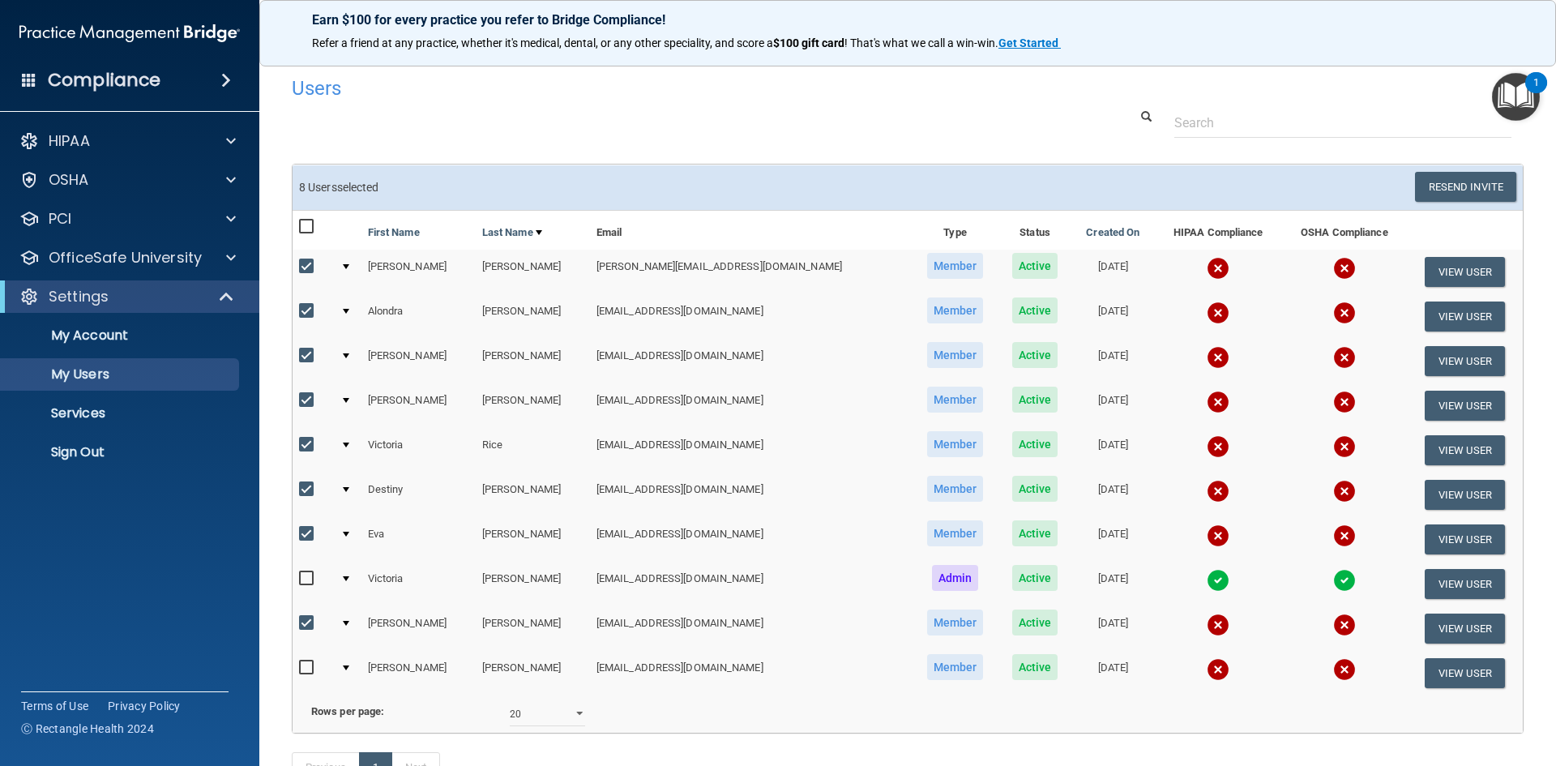
checkbox input "true"
click at [1472, 186] on button "Resend Invite" at bounding box center [1465, 187] width 101 height 30
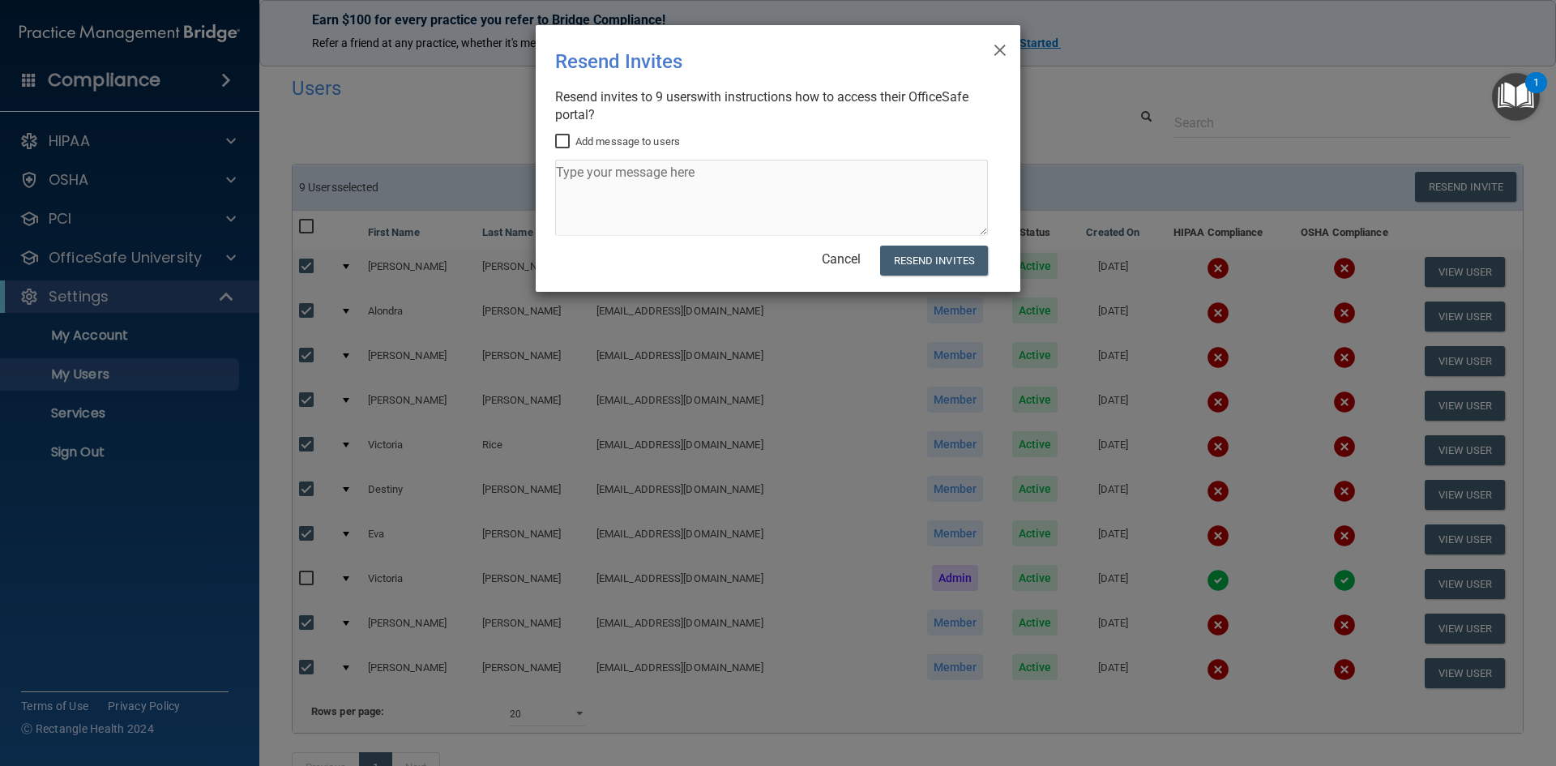
click at [563, 137] on input "Add message to users" at bounding box center [564, 141] width 19 height 13
checkbox input "true"
click at [583, 183] on textarea at bounding box center [771, 198] width 433 height 76
type textarea "Please take the OSHA training first."
click at [919, 257] on button "Resend Invites" at bounding box center [934, 261] width 108 height 30
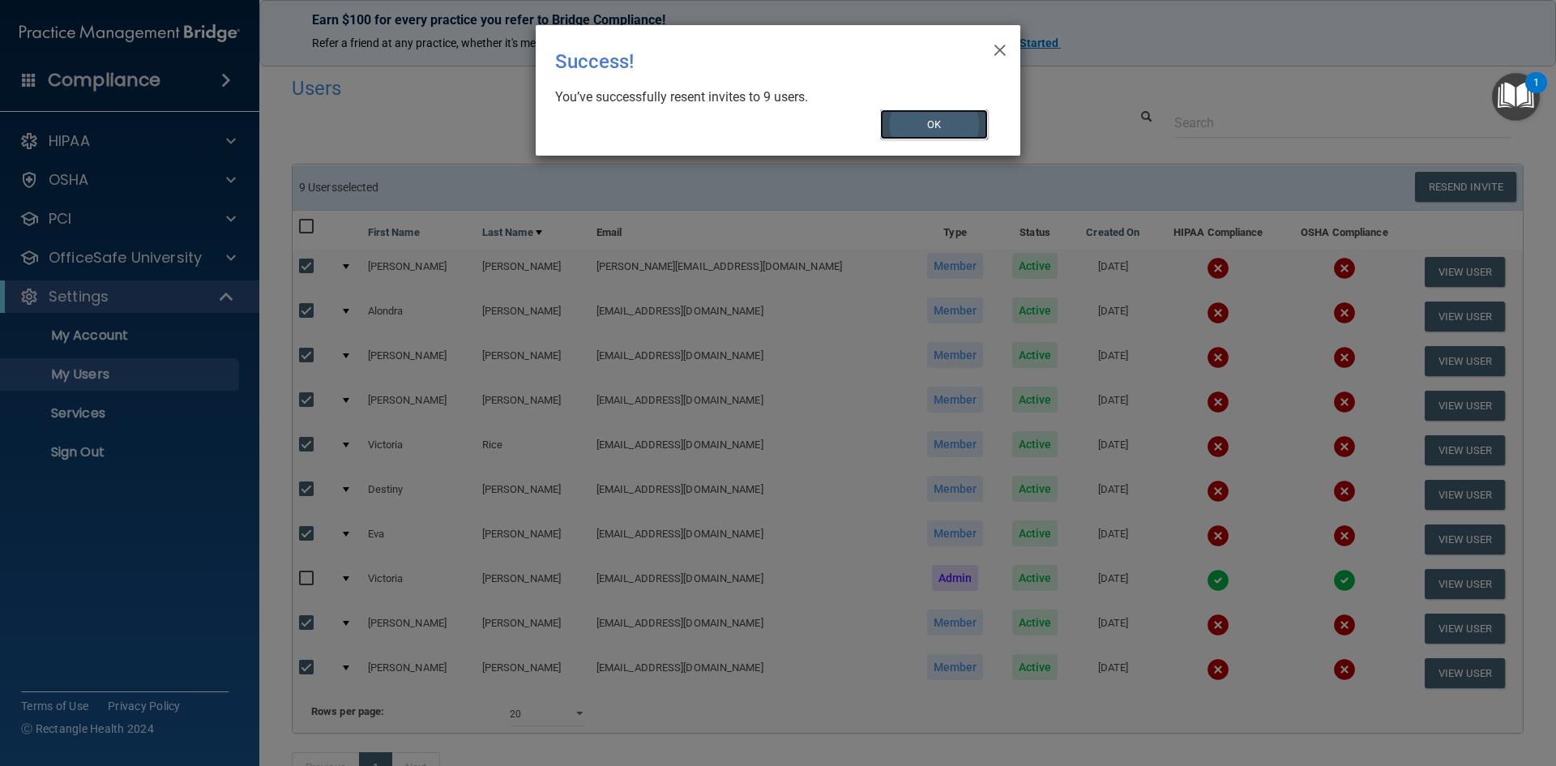
click at [934, 126] on button "OK" at bounding box center [934, 124] width 109 height 30
